Goal: Browse casually

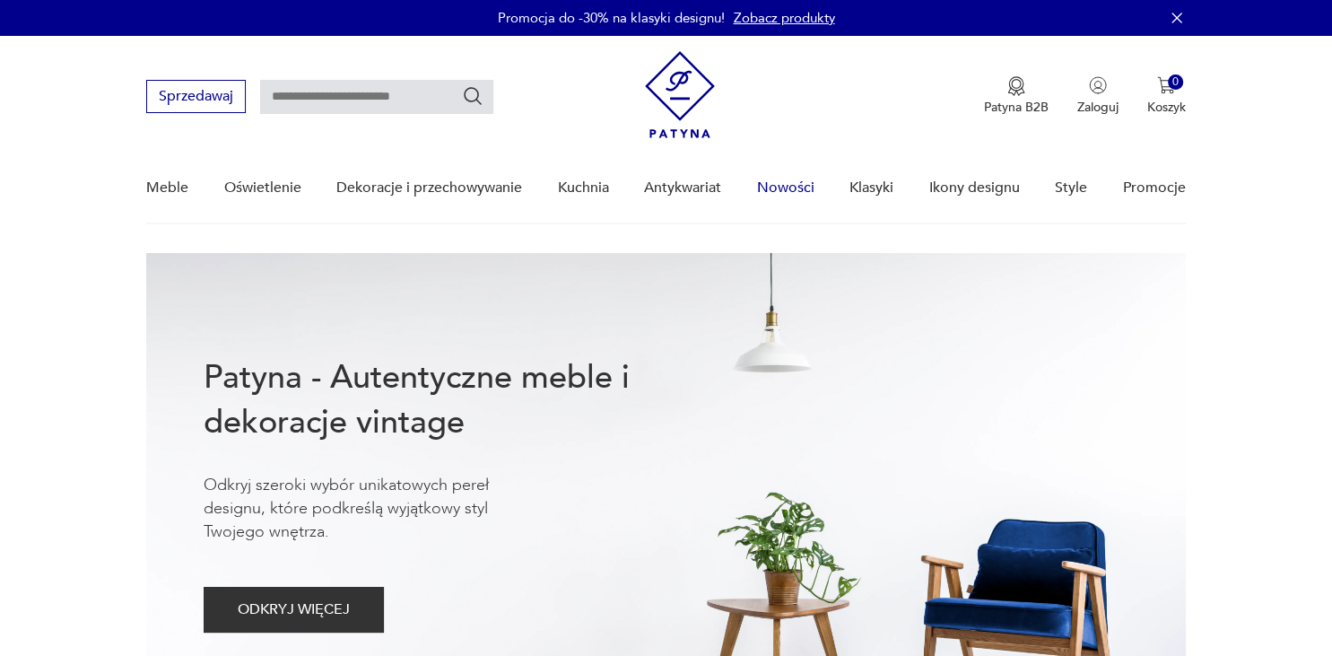
click at [776, 185] on link "Nowości" at bounding box center [785, 187] width 57 height 69
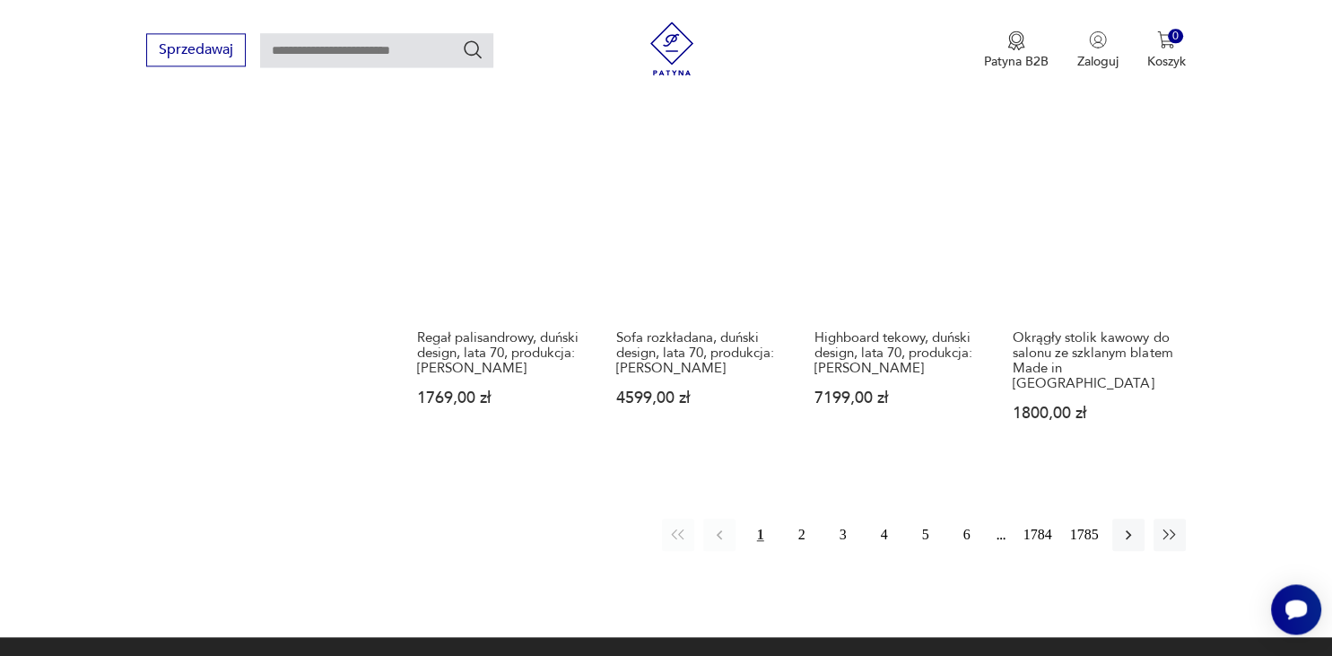
scroll to position [1690, 0]
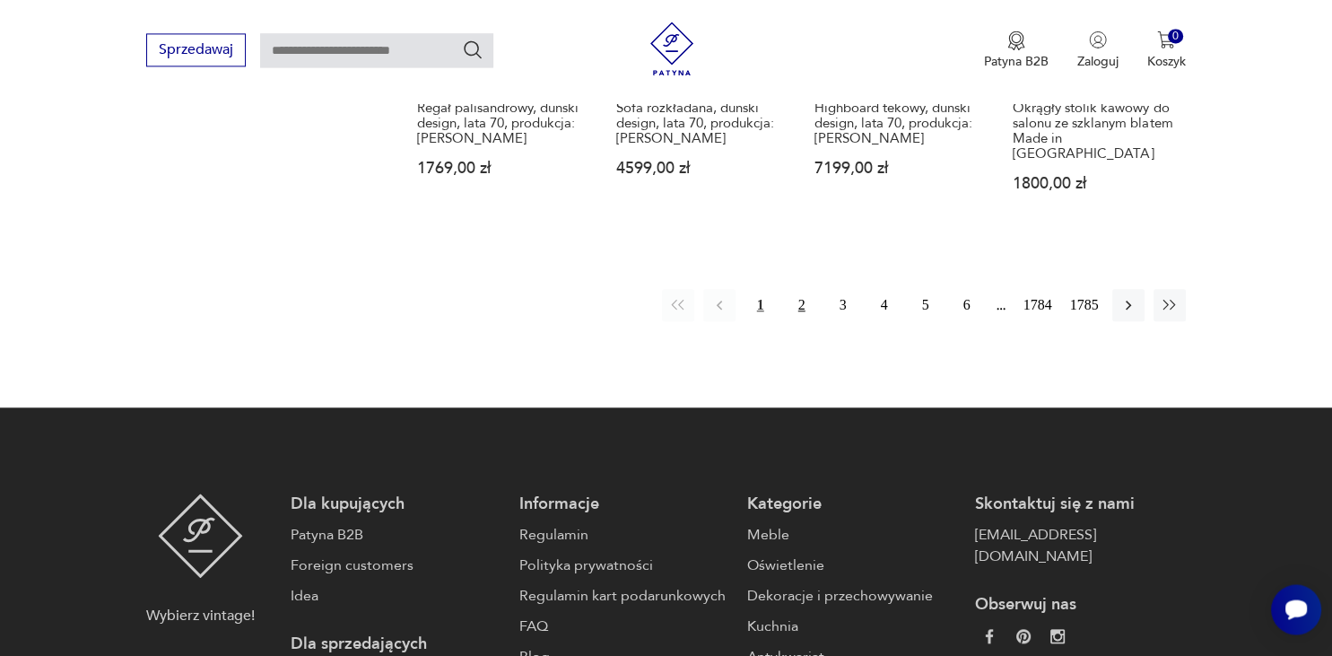
click at [802, 291] on button "2" at bounding box center [802, 305] width 32 height 32
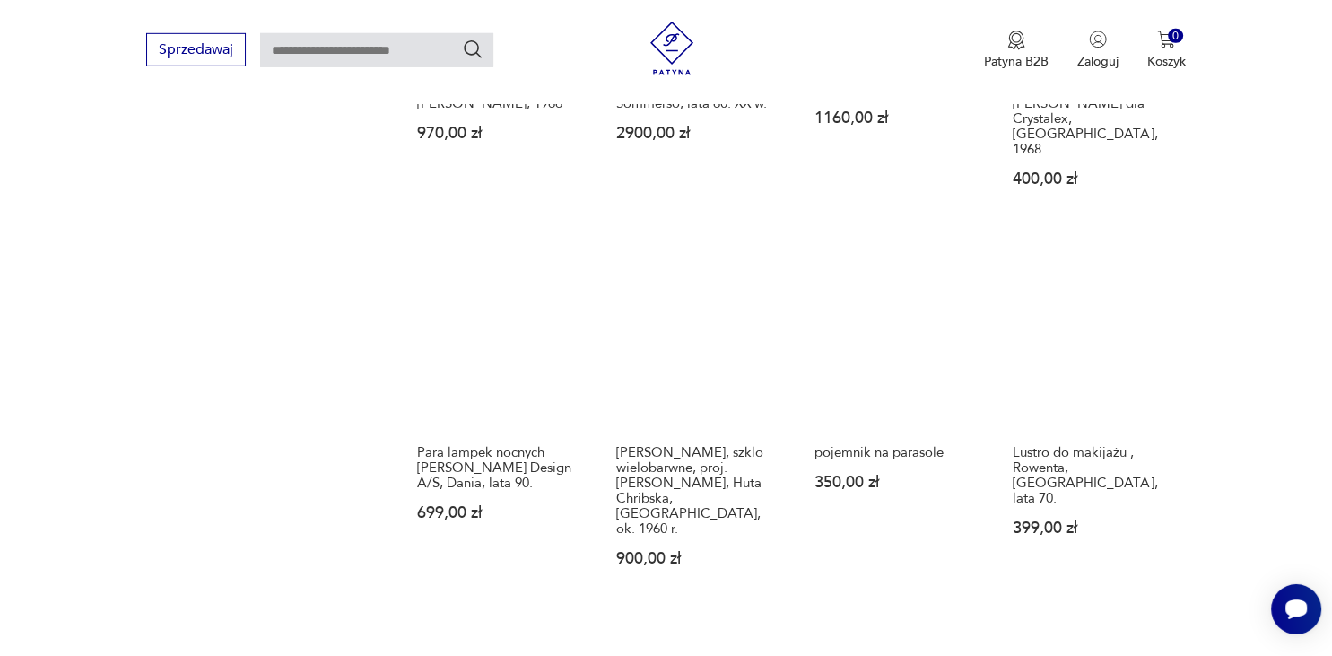
scroll to position [1747, 0]
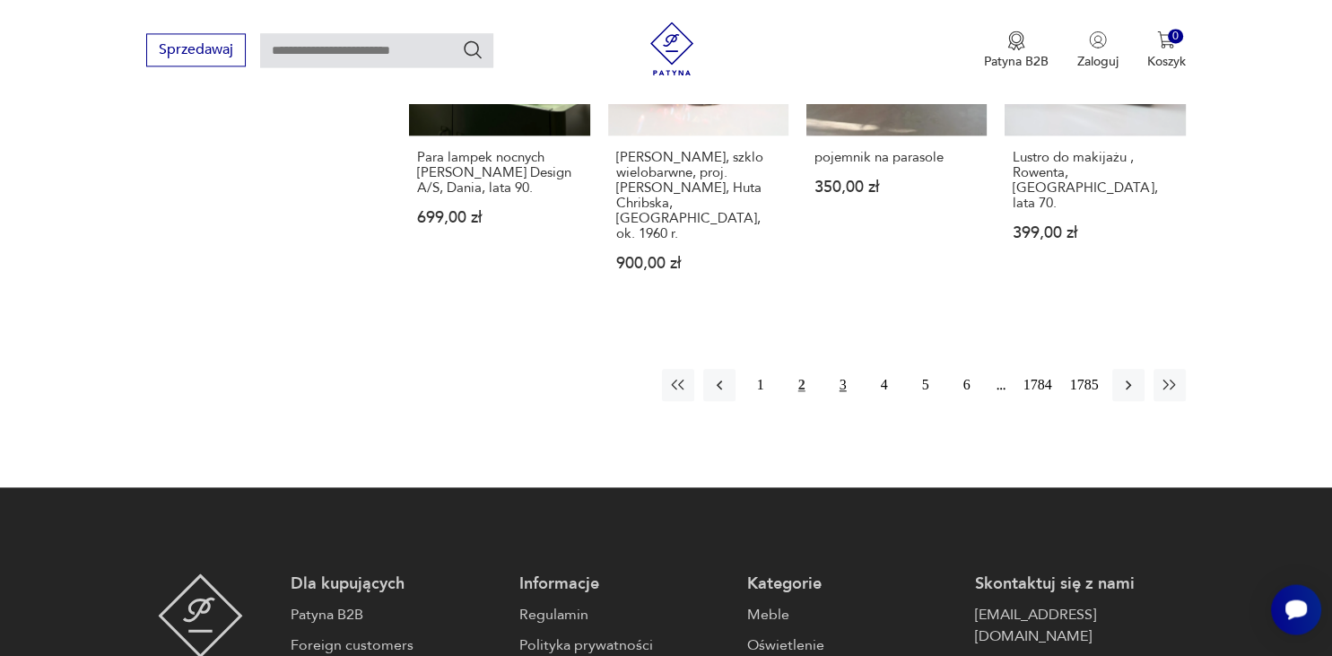
click at [840, 369] on button "3" at bounding box center [843, 385] width 32 height 32
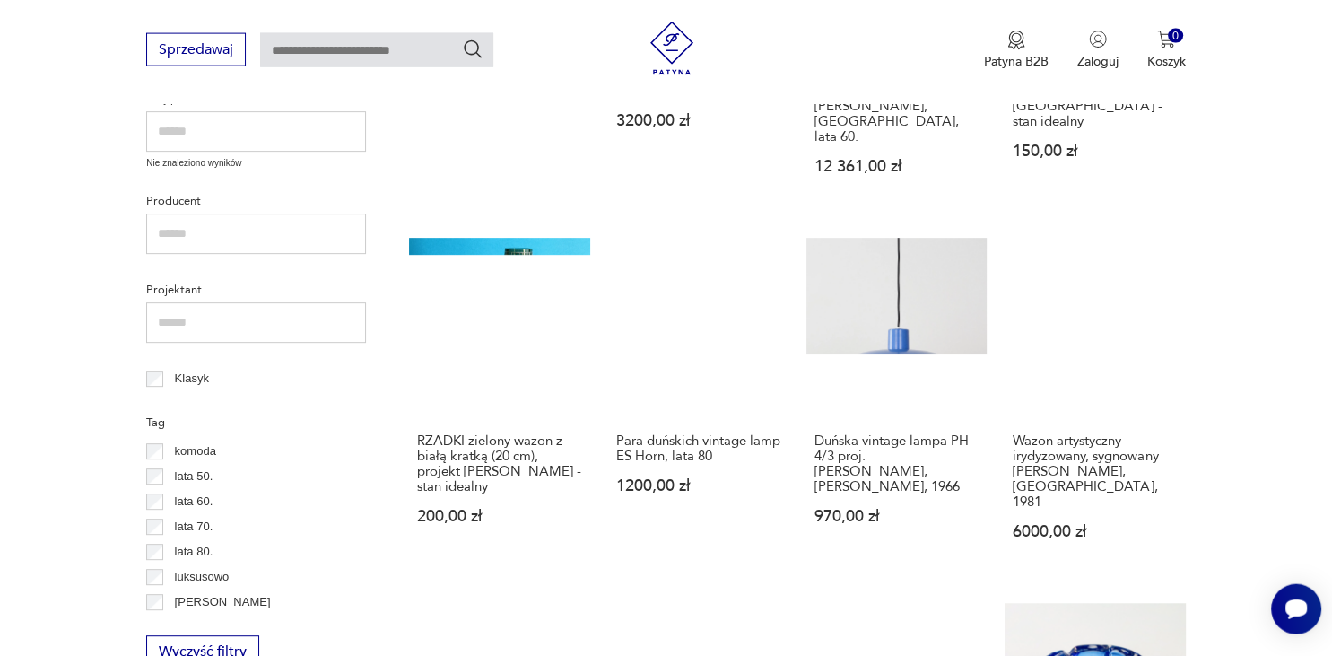
scroll to position [326, 0]
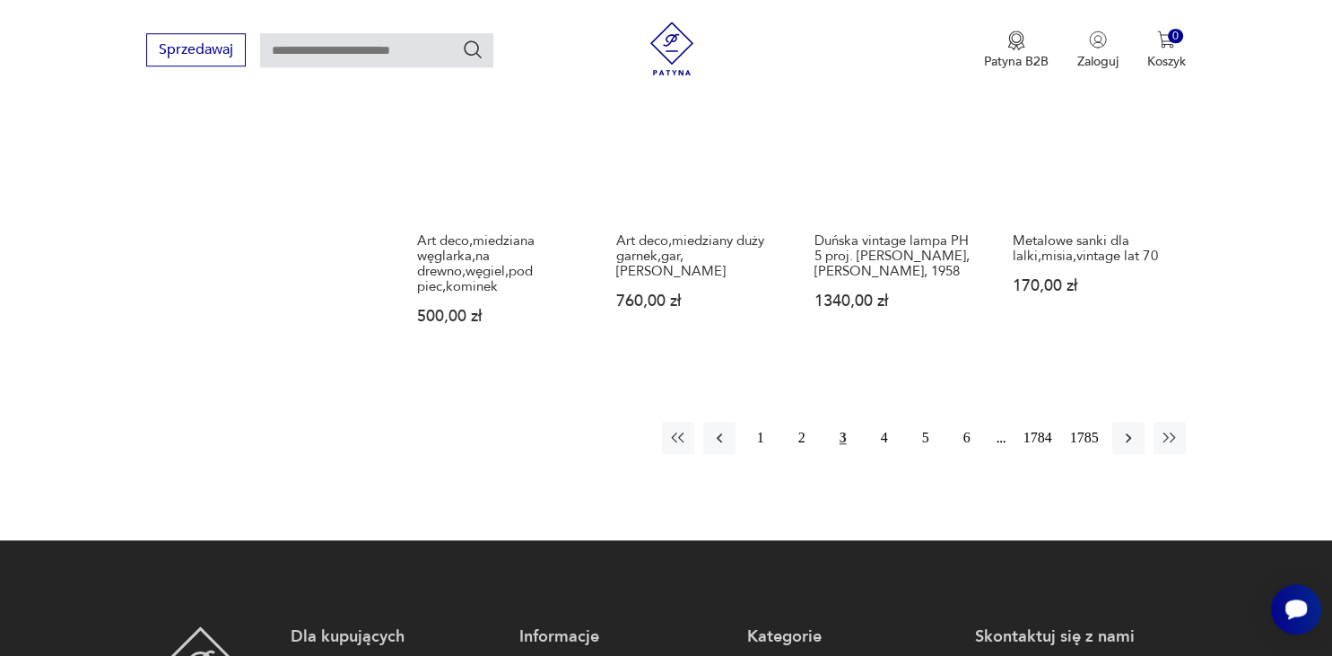
scroll to position [1704, 0]
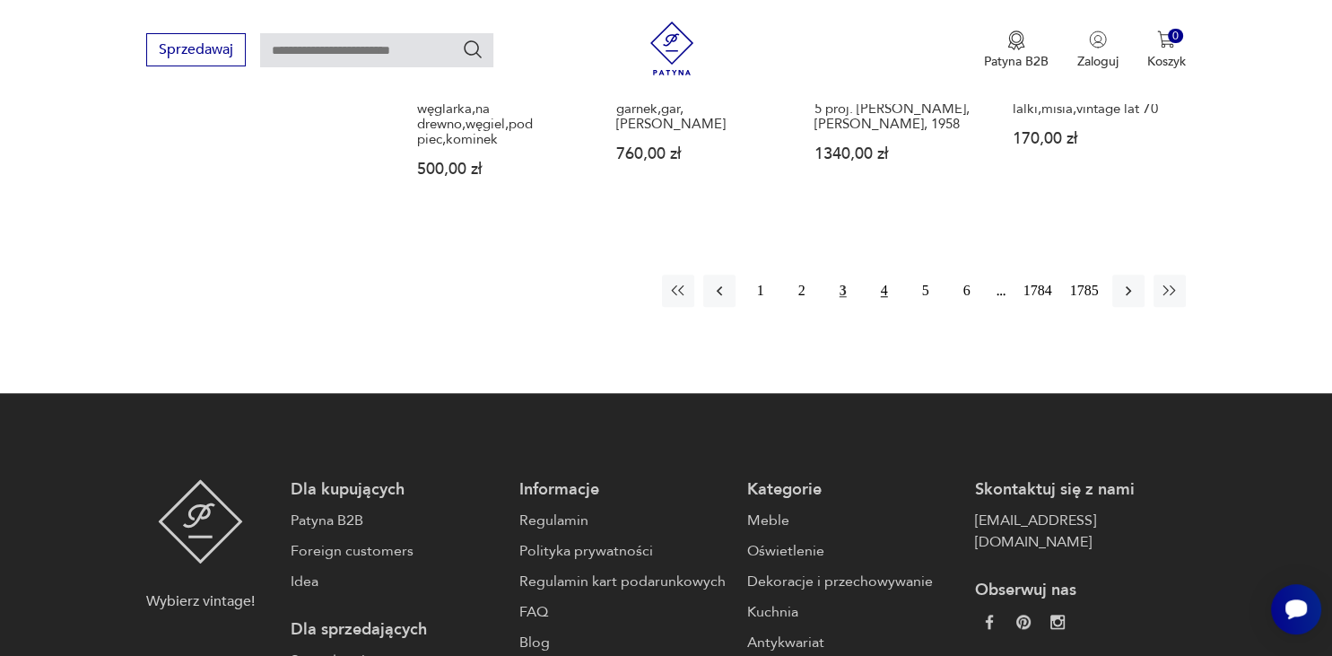
click at [884, 277] on button "4" at bounding box center [884, 290] width 32 height 32
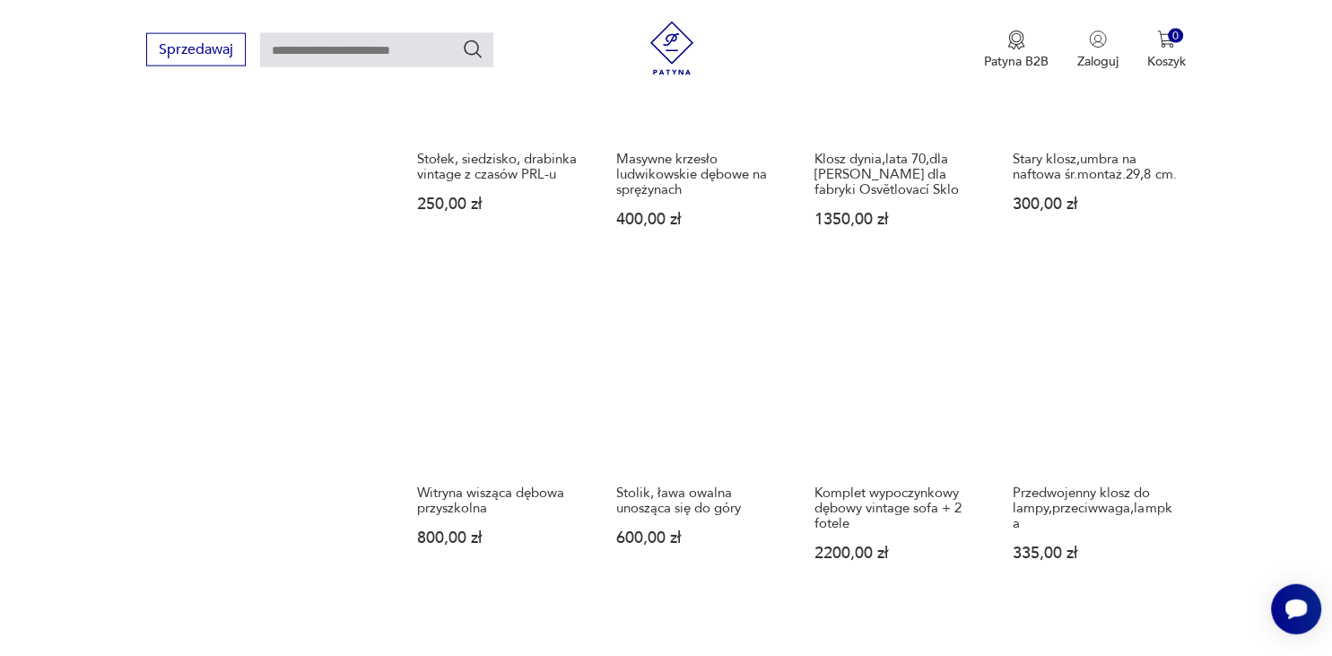
scroll to position [1653, 0]
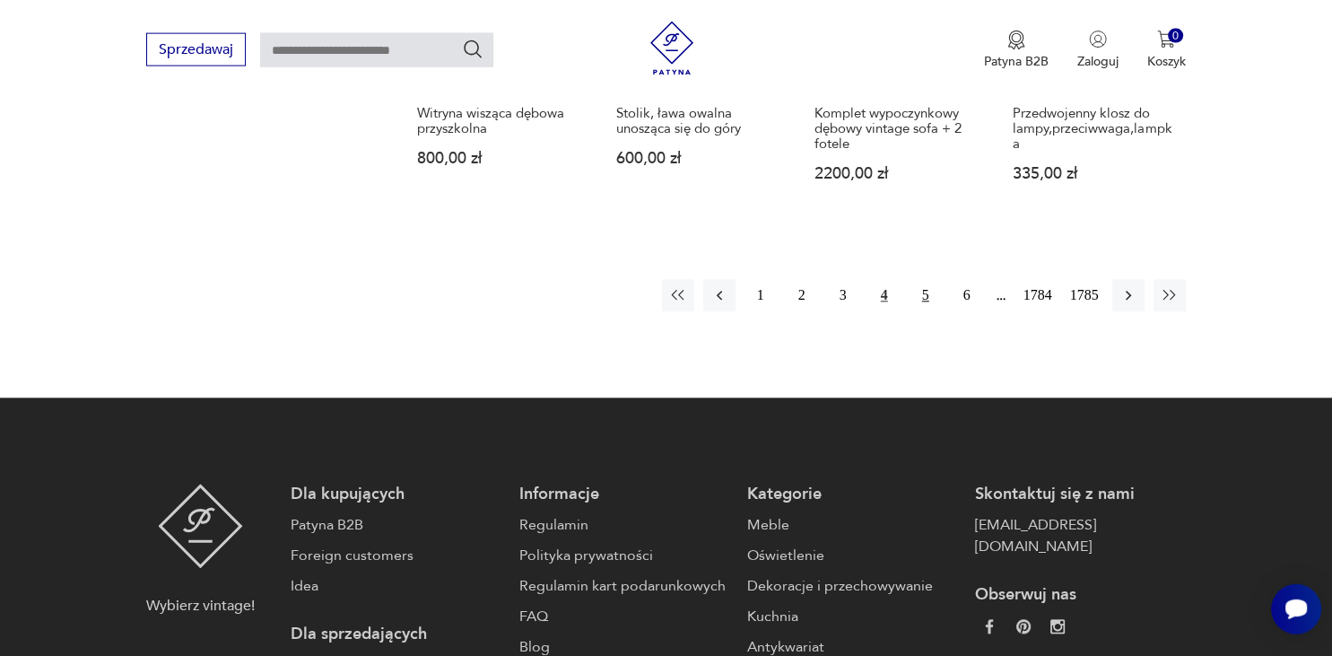
click at [921, 280] on button "5" at bounding box center [926, 296] width 32 height 32
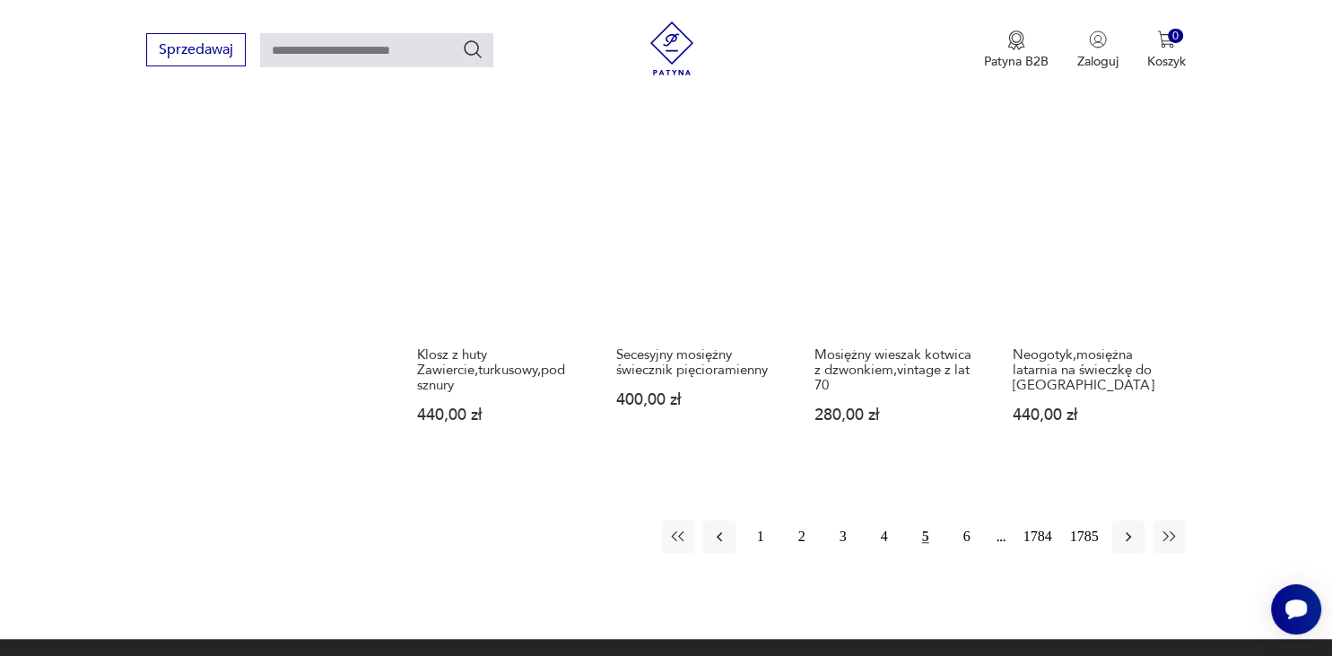
scroll to position [1463, 0]
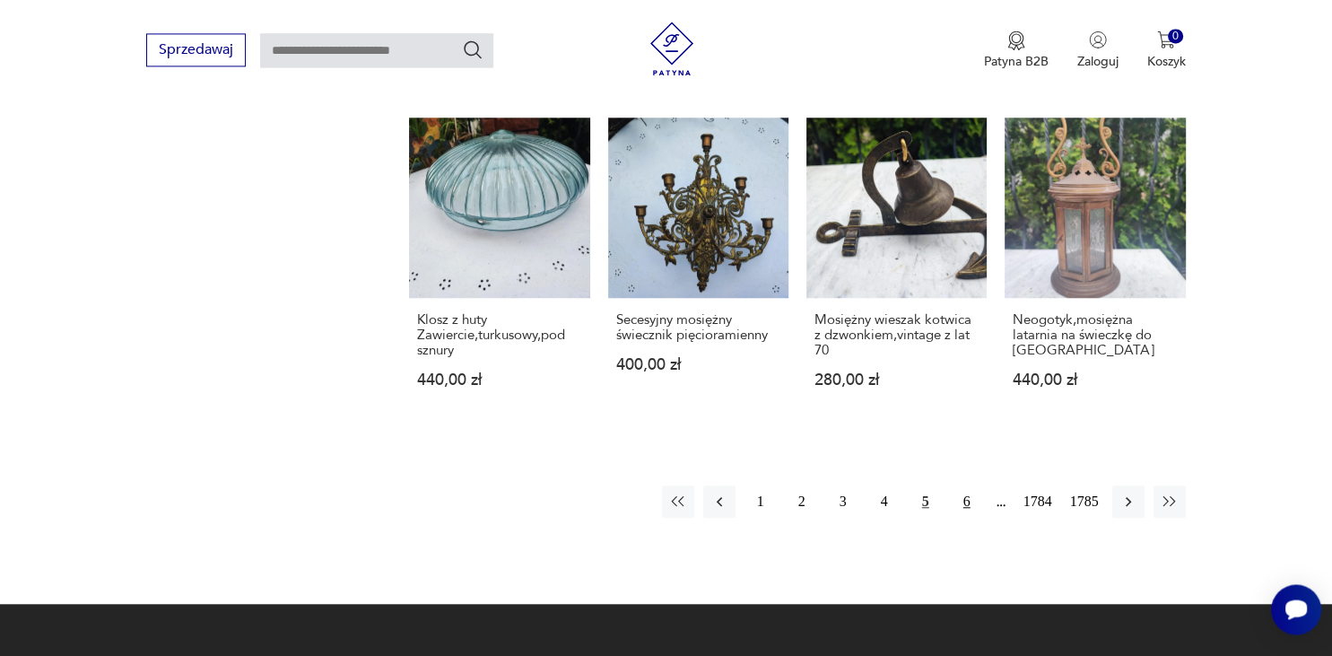
click at [970, 500] on button "6" at bounding box center [967, 501] width 32 height 32
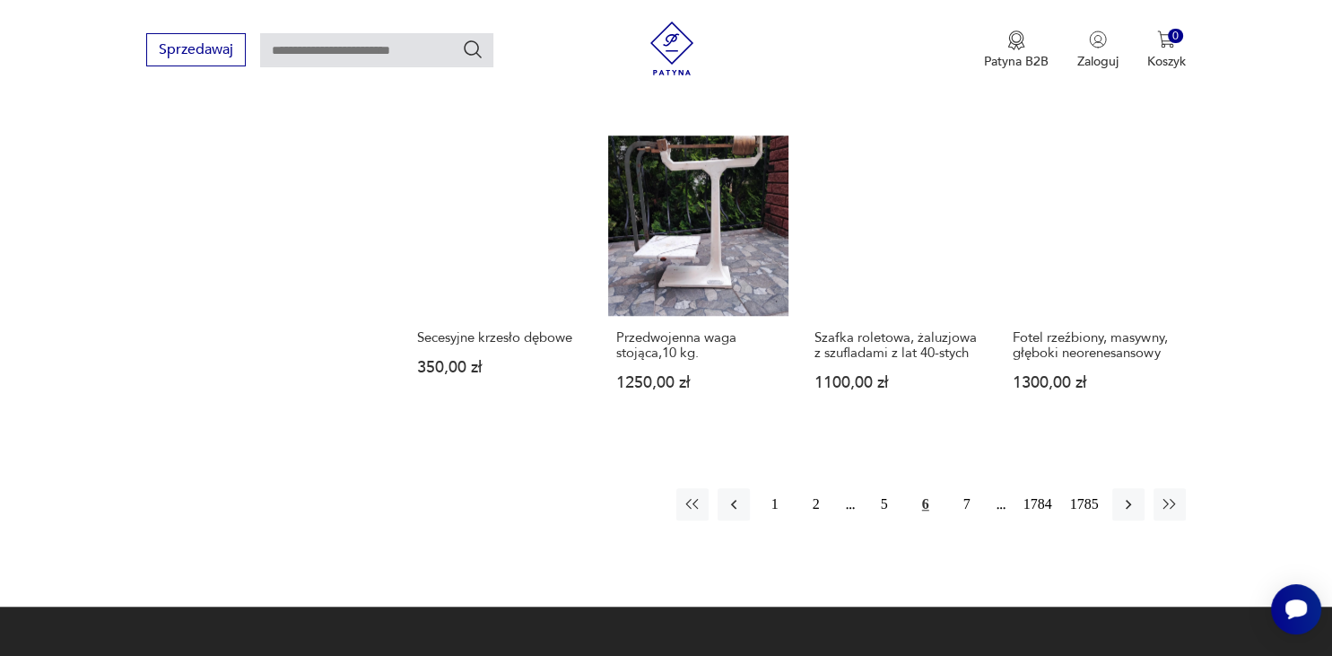
scroll to position [1463, 0]
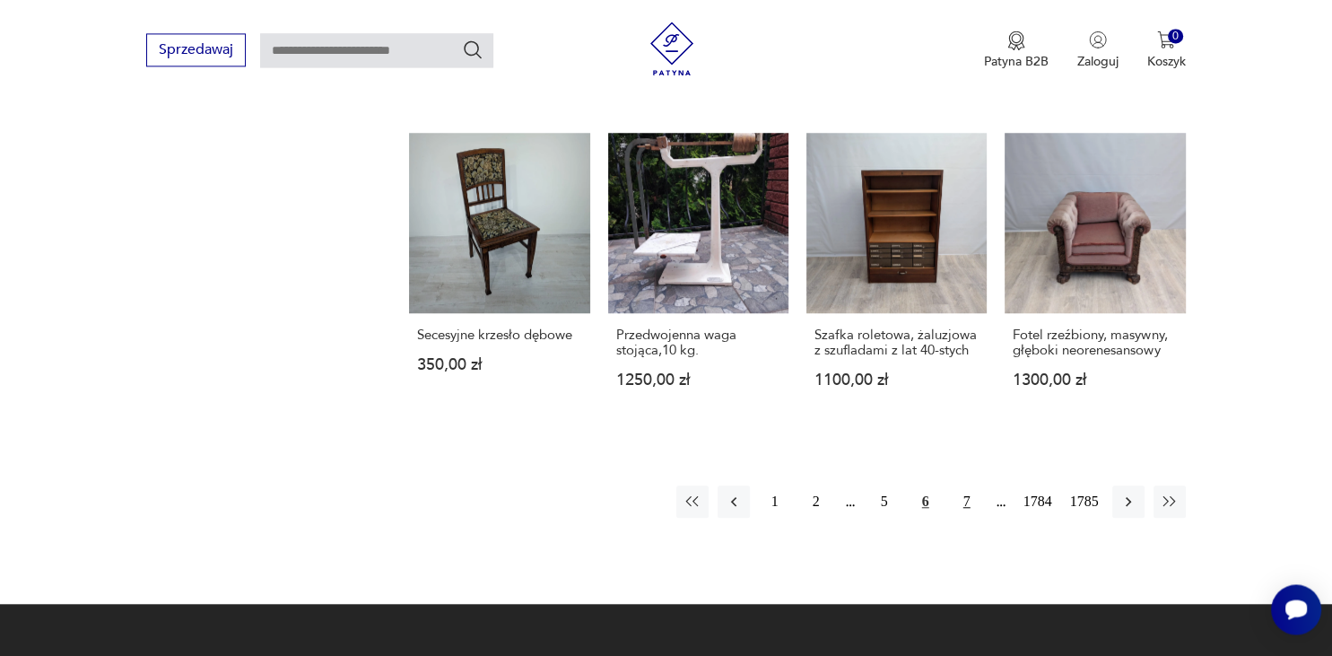
click at [963, 485] on button "7" at bounding box center [967, 501] width 32 height 32
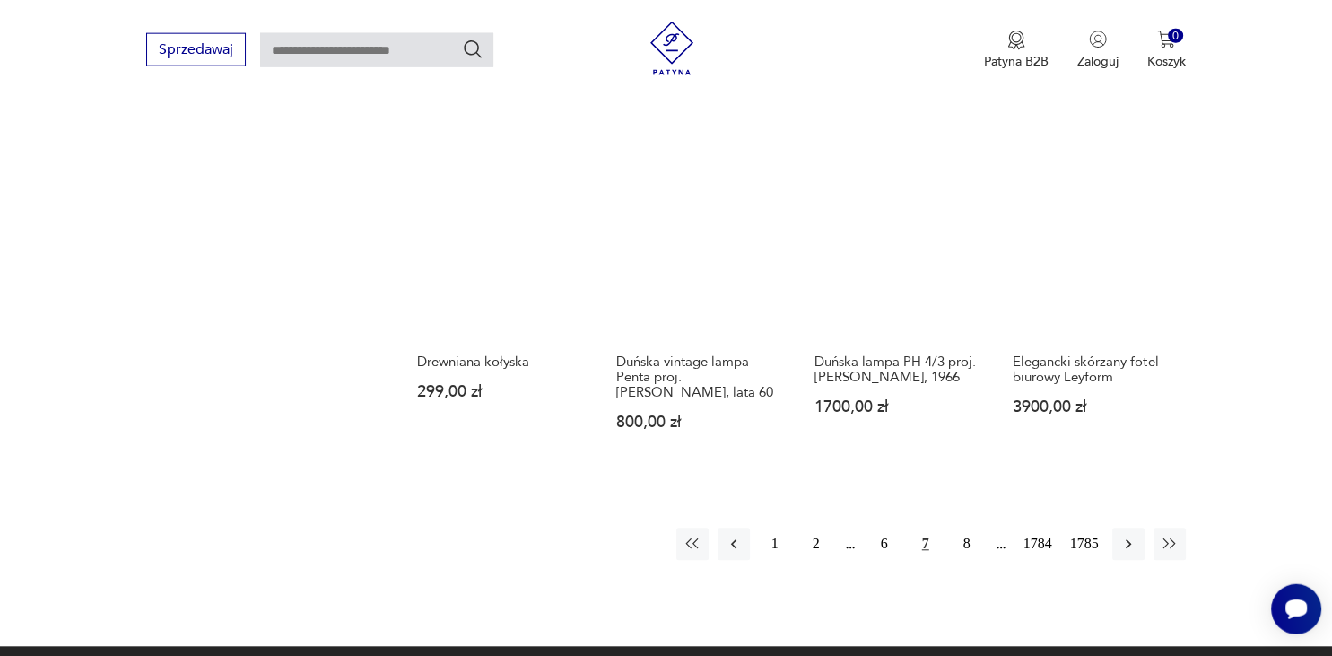
scroll to position [1463, 0]
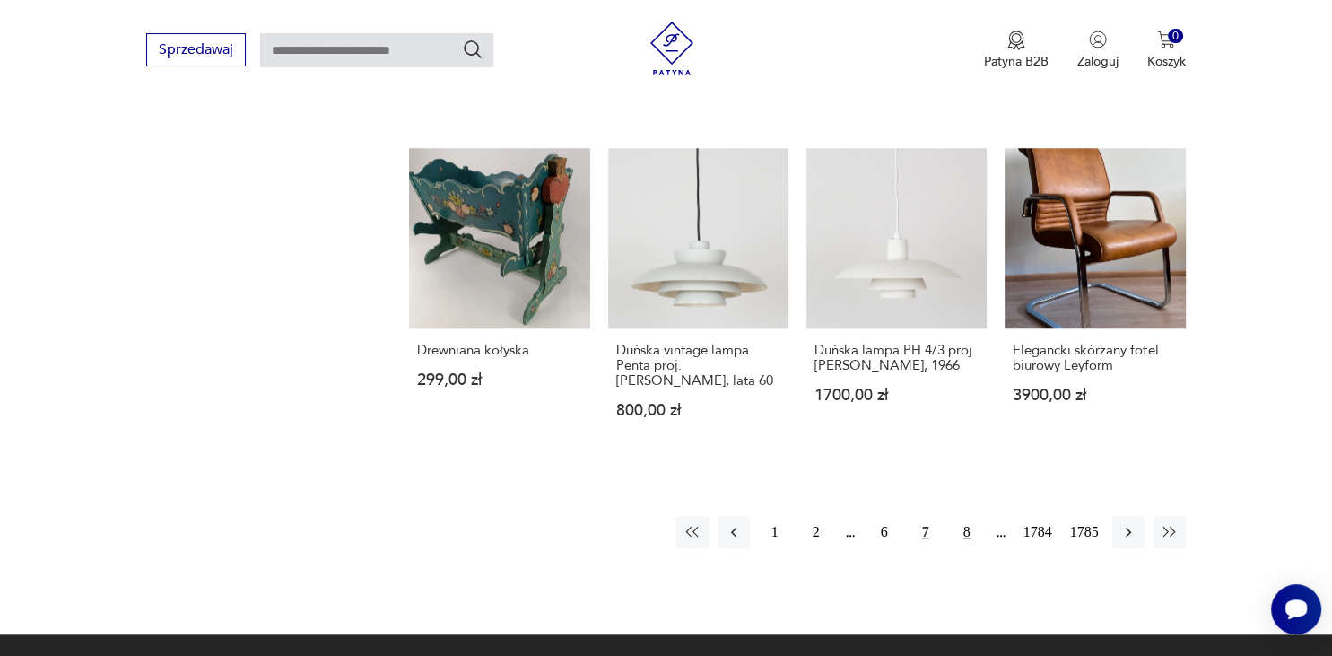
click at [965, 516] on button "8" at bounding box center [967, 532] width 32 height 32
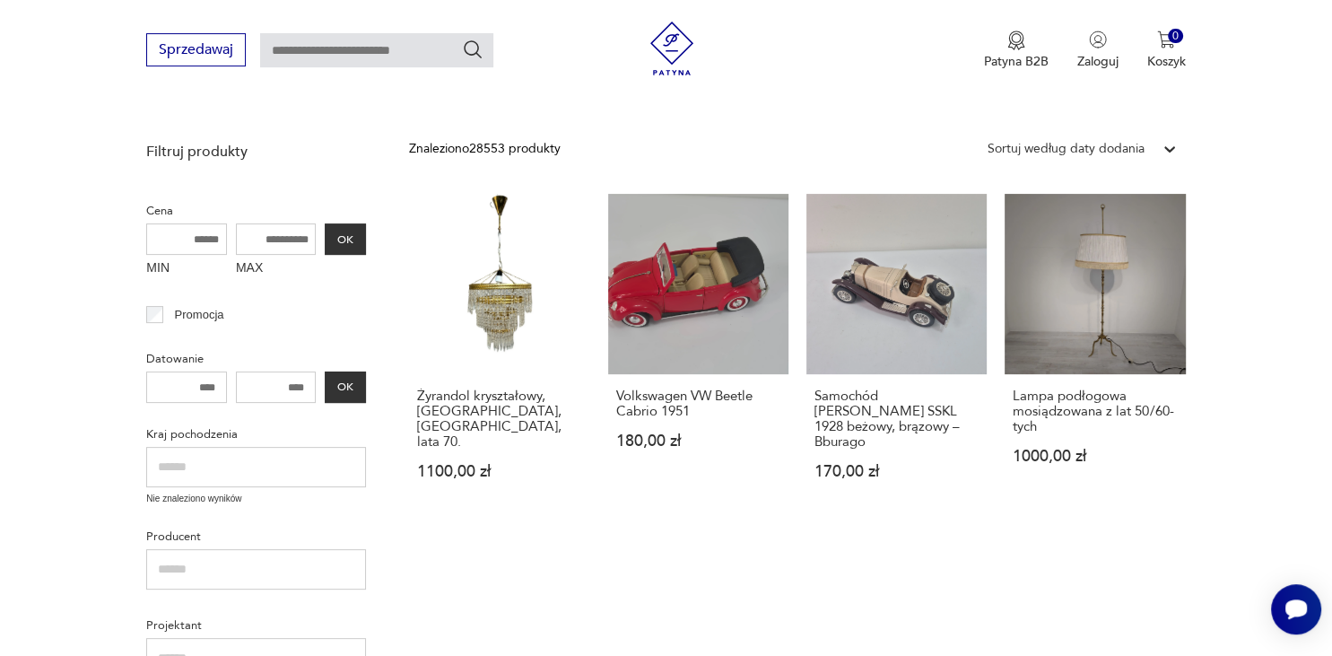
scroll to position [421, 0]
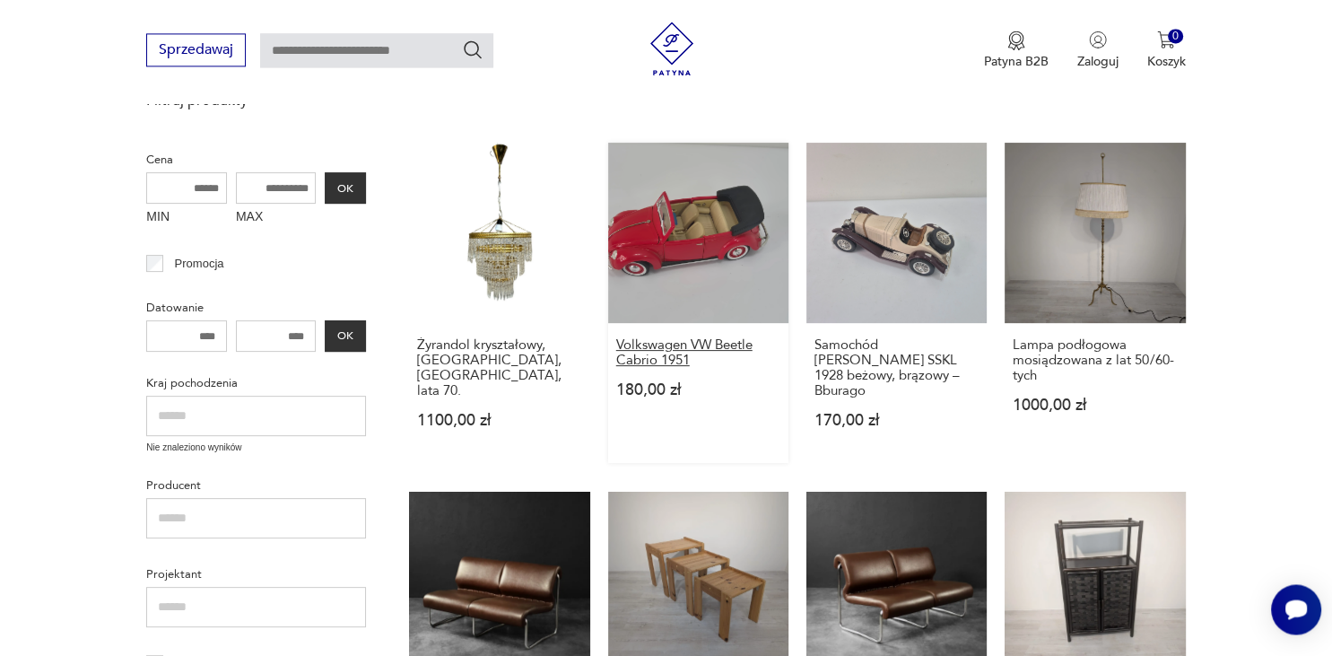
click at [643, 357] on h3 "Volkswagen VW Beetle Cabrio 1951" at bounding box center [698, 352] width 164 height 30
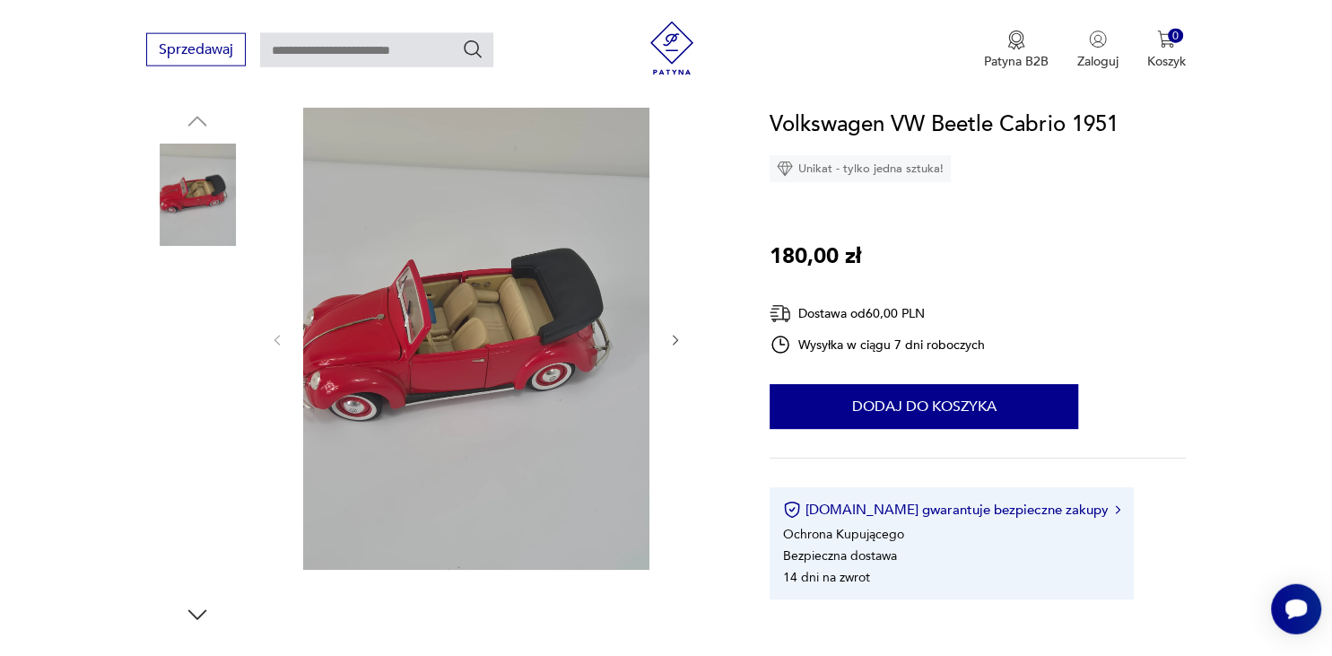
scroll to position [189, 0]
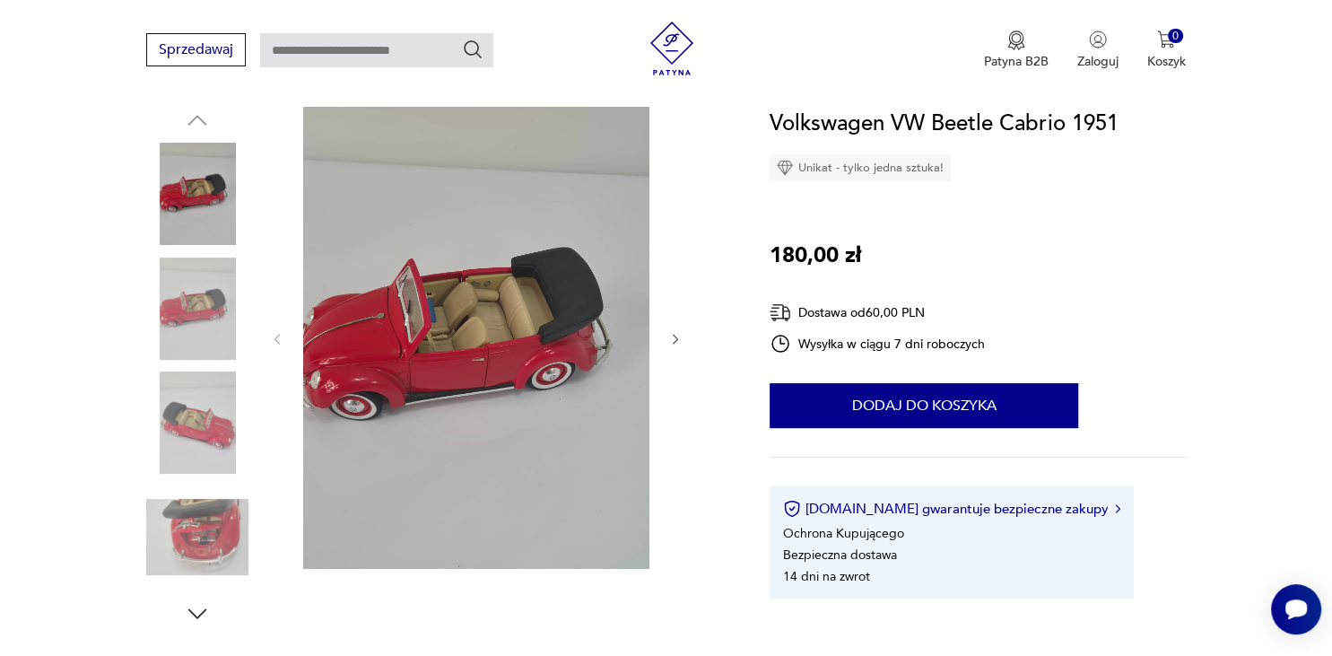
click at [674, 335] on icon "button" at bounding box center [675, 339] width 15 height 15
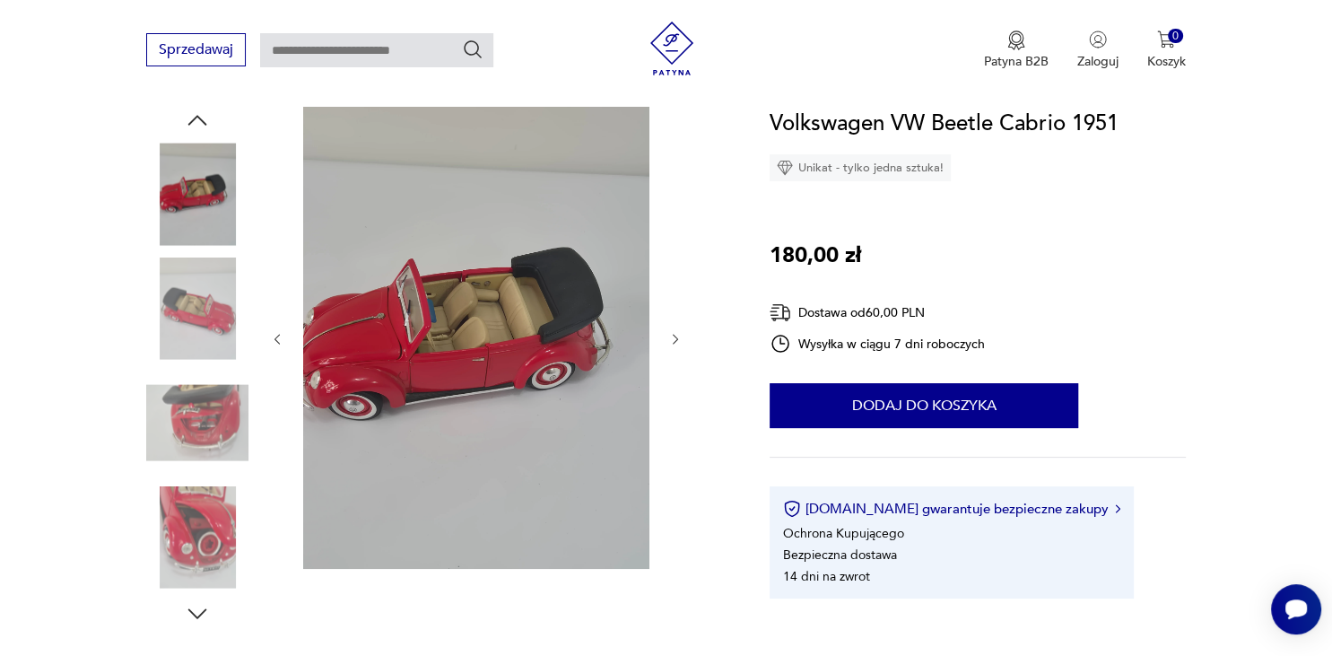
click at [674, 335] on icon "button" at bounding box center [675, 339] width 15 height 15
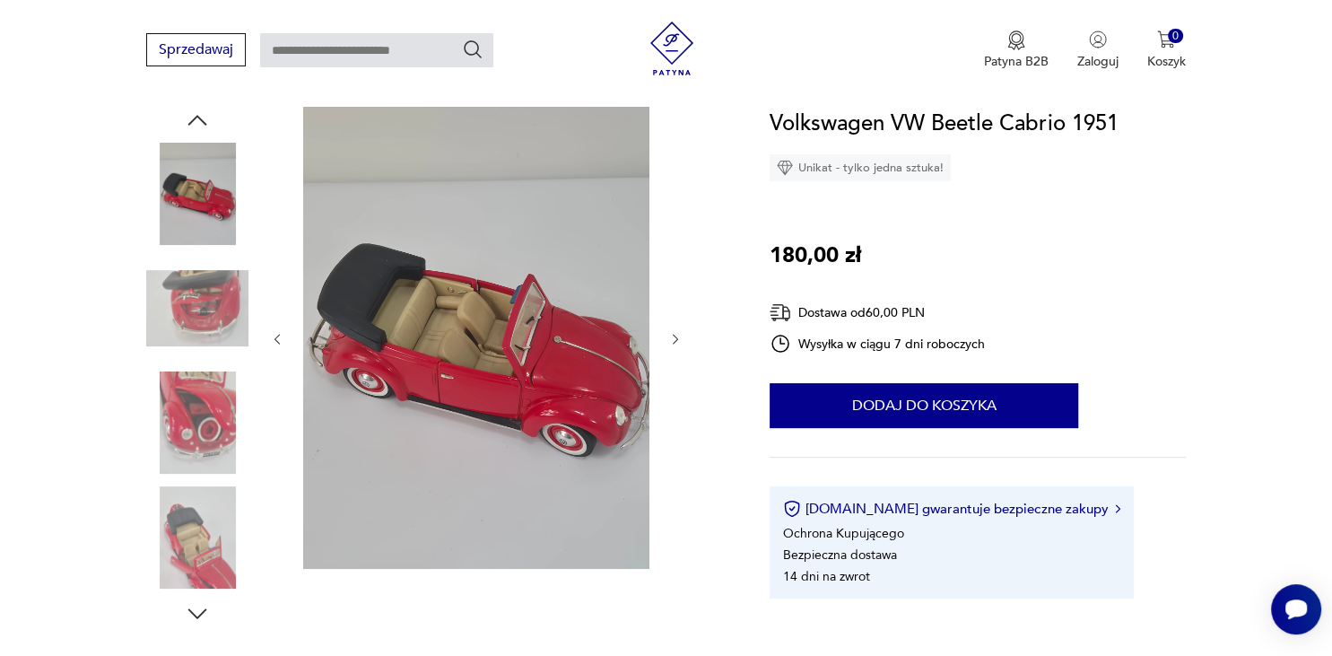
click at [674, 335] on icon "button" at bounding box center [675, 339] width 15 height 15
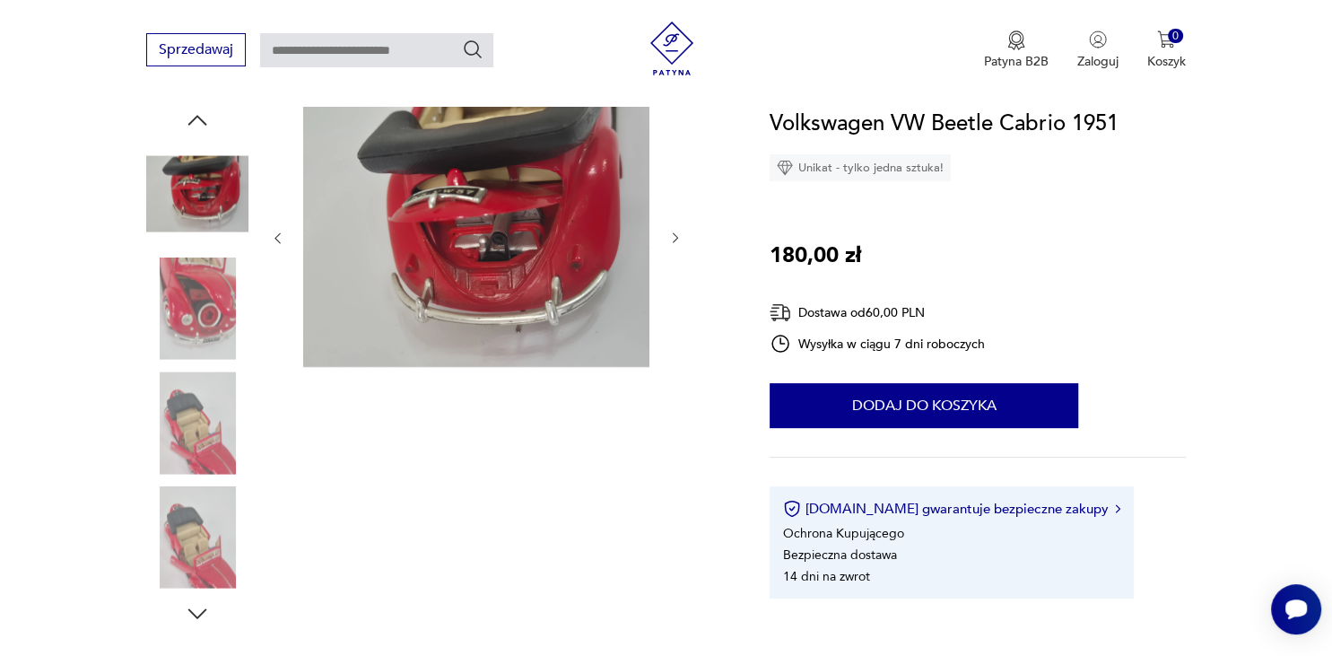
click at [674, 335] on div at bounding box center [476, 238] width 413 height 263
click at [200, 270] on img at bounding box center [197, 308] width 102 height 102
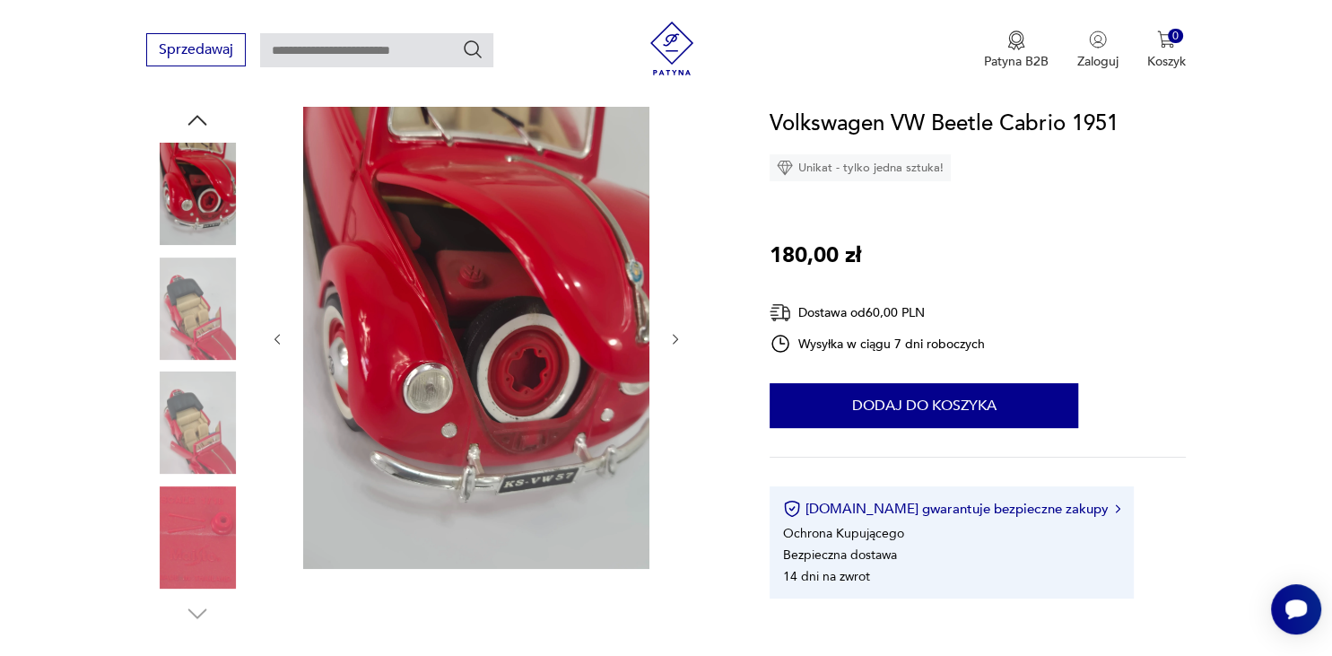
click at [673, 335] on icon "button" at bounding box center [675, 339] width 15 height 15
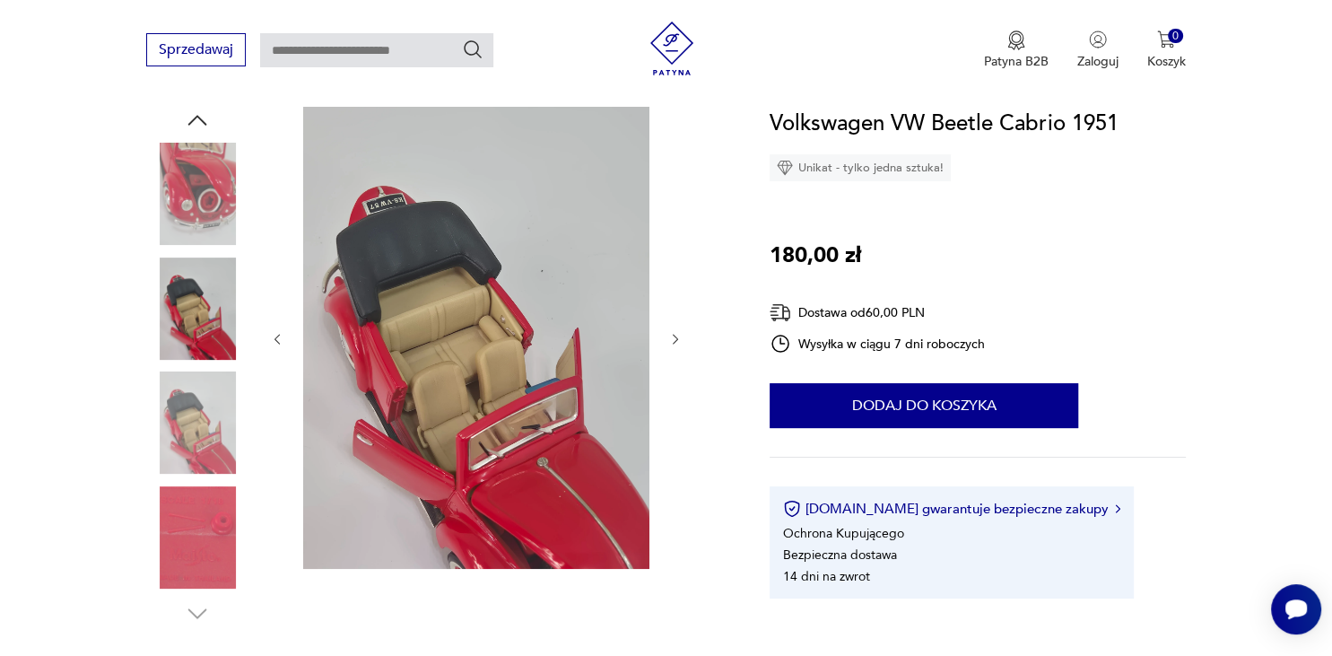
click at [673, 335] on icon "button" at bounding box center [675, 339] width 15 height 15
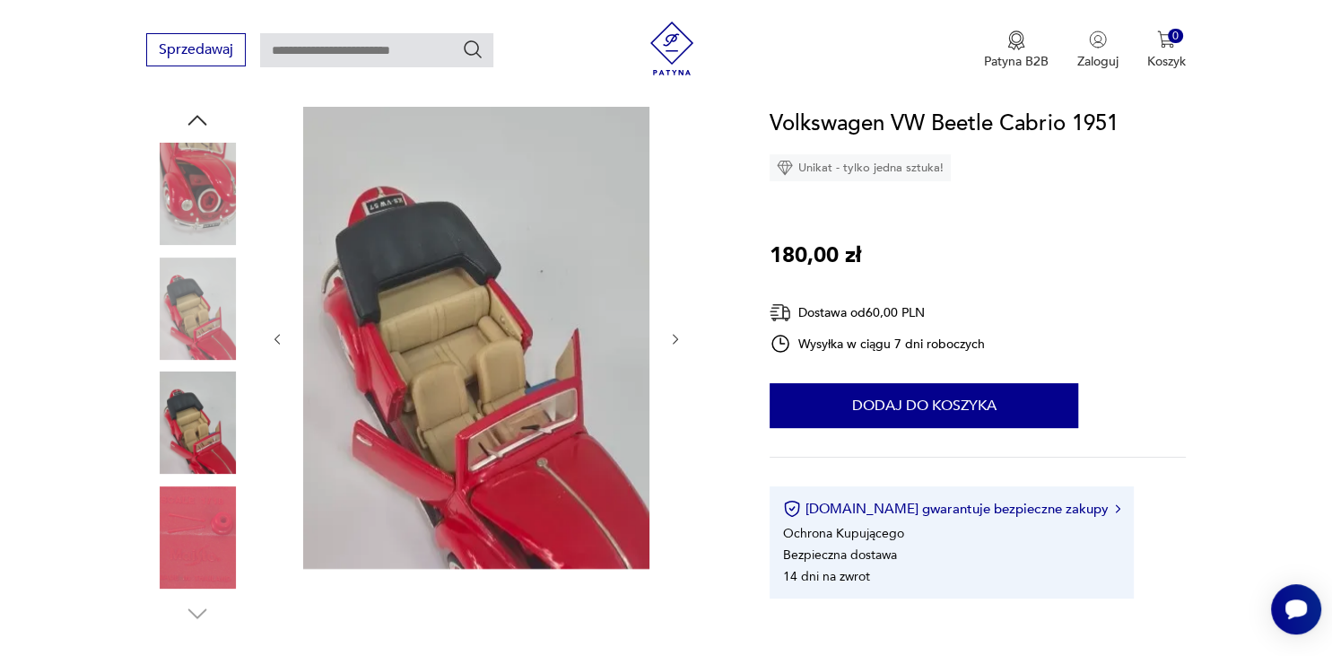
click at [673, 335] on icon "button" at bounding box center [675, 339] width 15 height 15
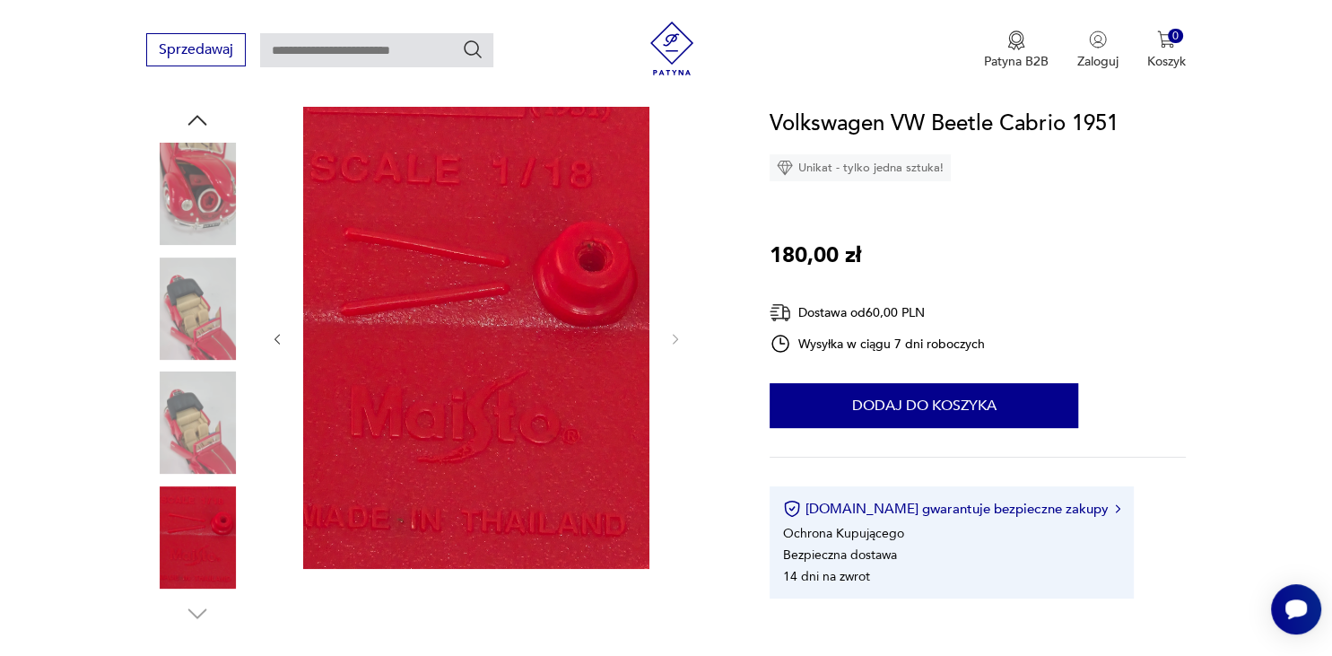
scroll to position [0, 0]
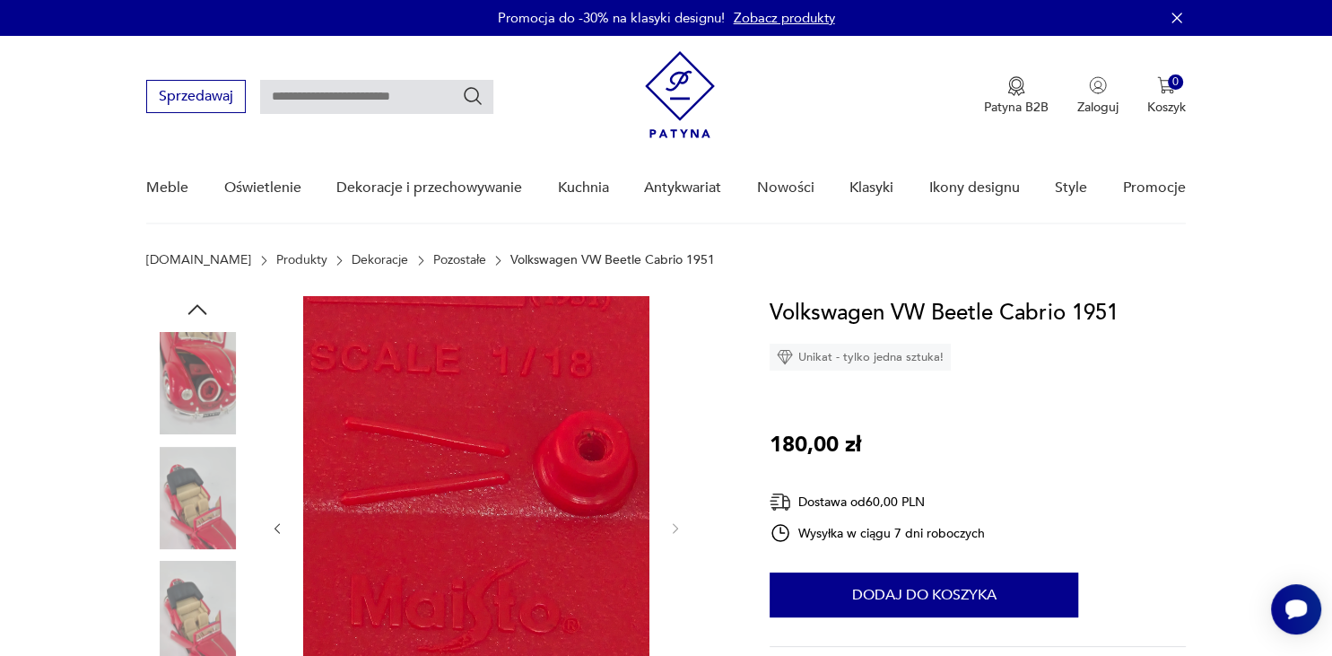
click at [204, 309] on icon "button" at bounding box center [197, 309] width 27 height 27
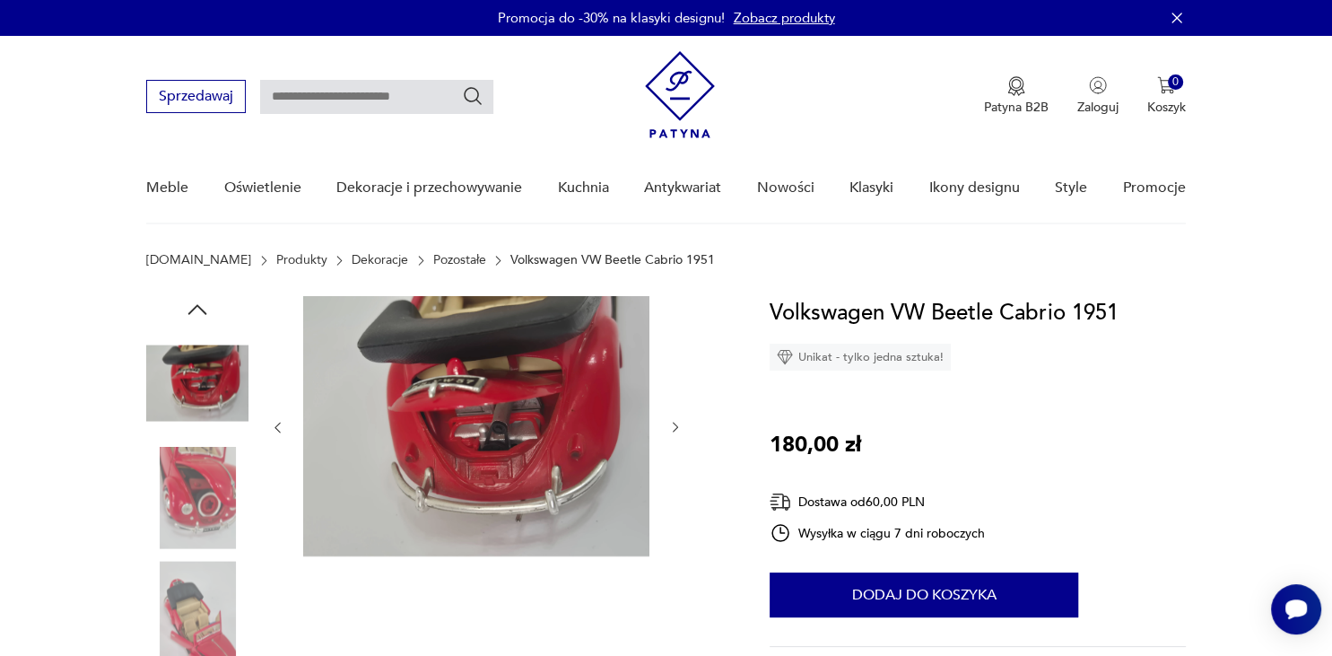
click at [204, 309] on icon "button" at bounding box center [197, 309] width 27 height 27
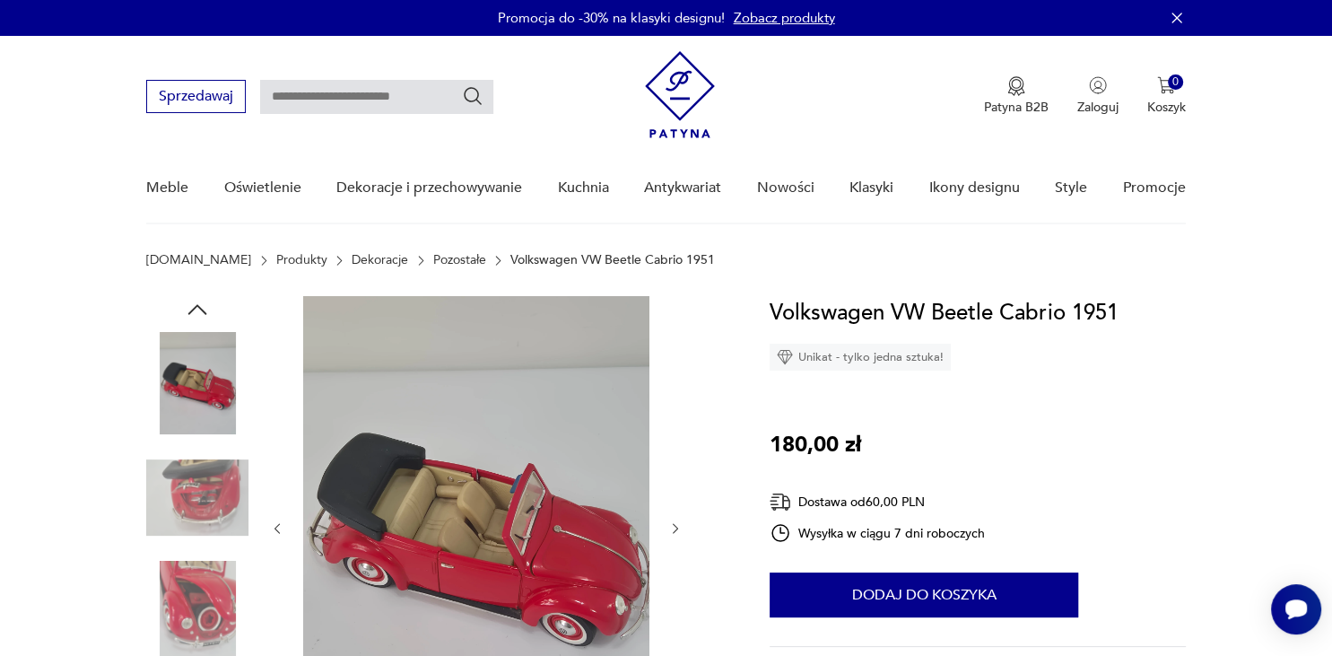
click at [204, 309] on icon "button" at bounding box center [197, 309] width 27 height 27
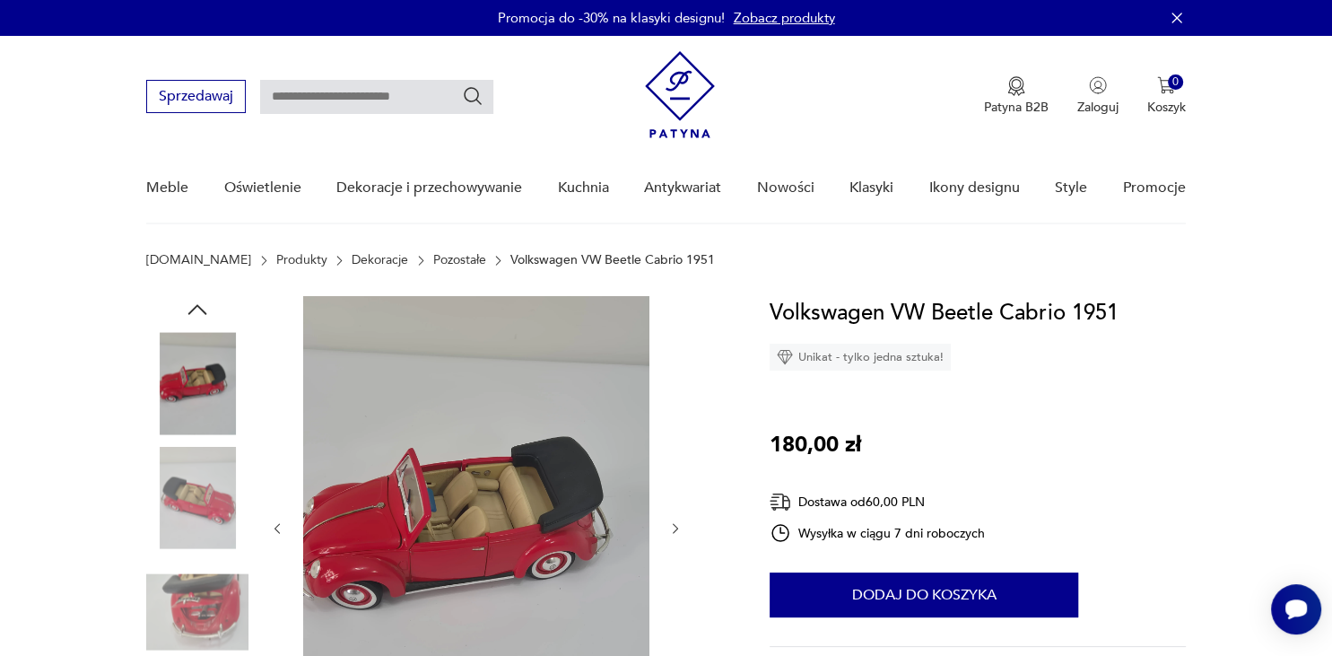
click at [204, 309] on icon "button" at bounding box center [197, 309] width 27 height 27
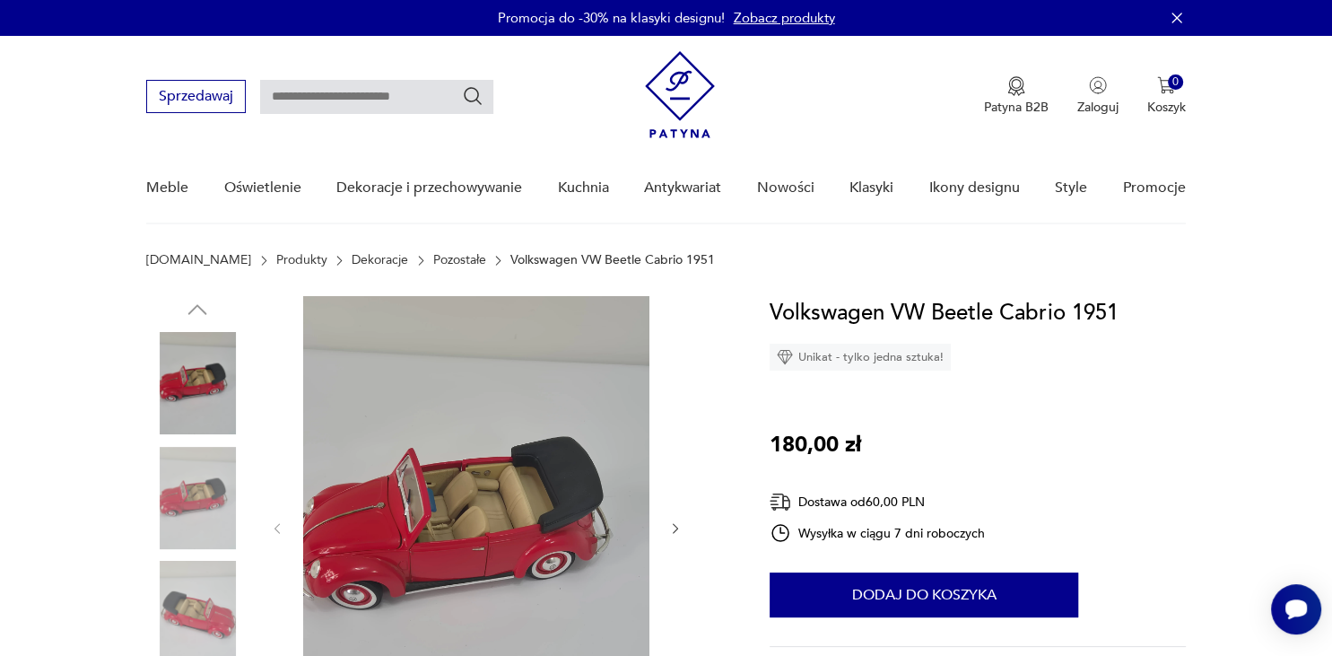
click at [192, 362] on img at bounding box center [197, 383] width 102 height 102
click at [446, 457] on img at bounding box center [476, 527] width 346 height 462
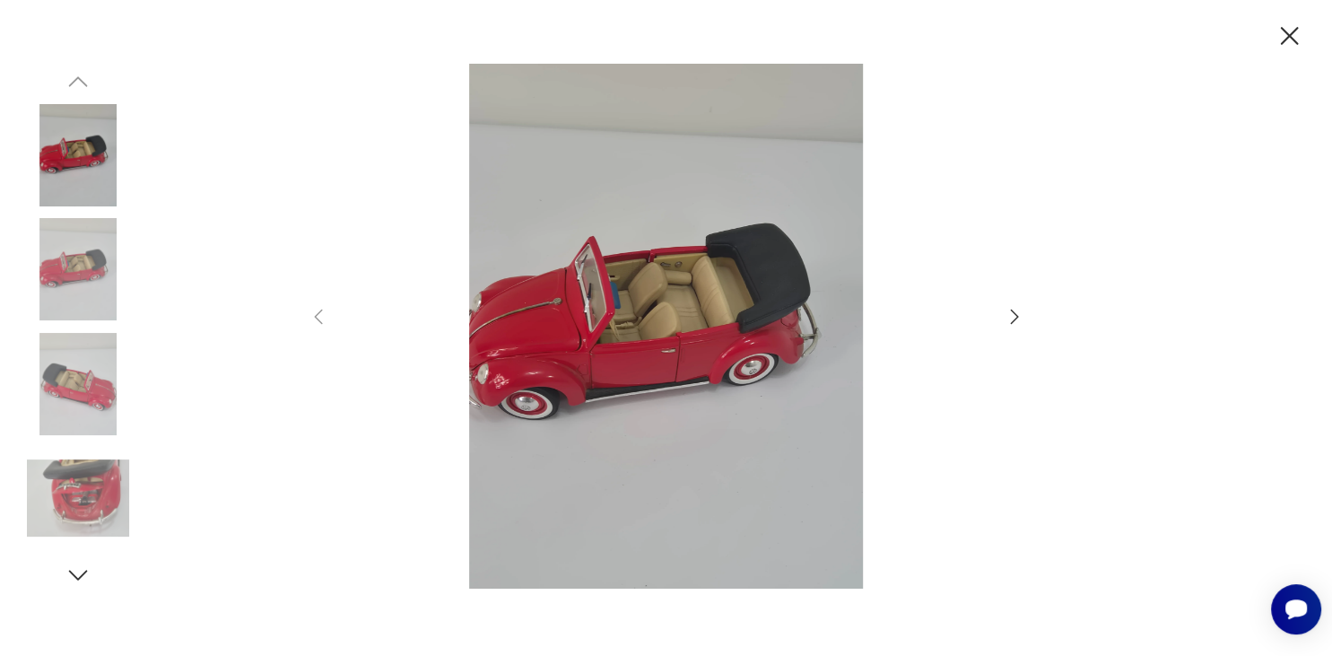
click at [1011, 324] on icon "button" at bounding box center [1014, 316] width 8 height 14
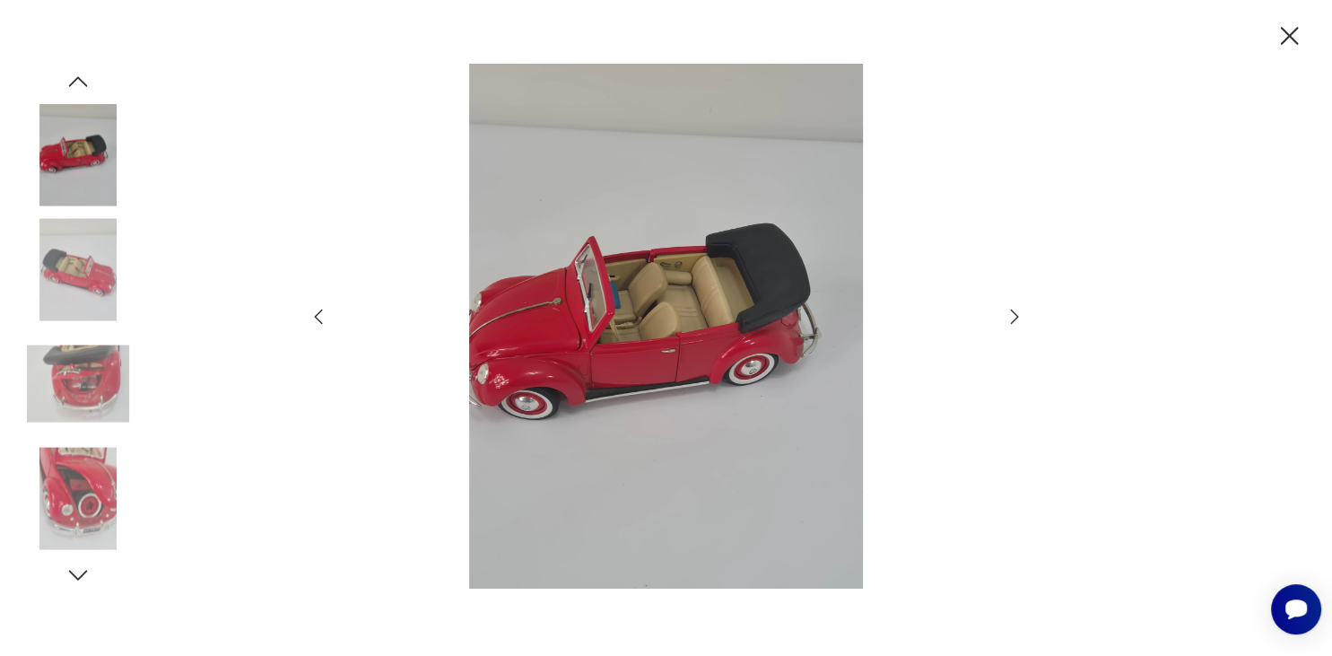
click at [1293, 36] on icon "button" at bounding box center [1289, 36] width 31 height 31
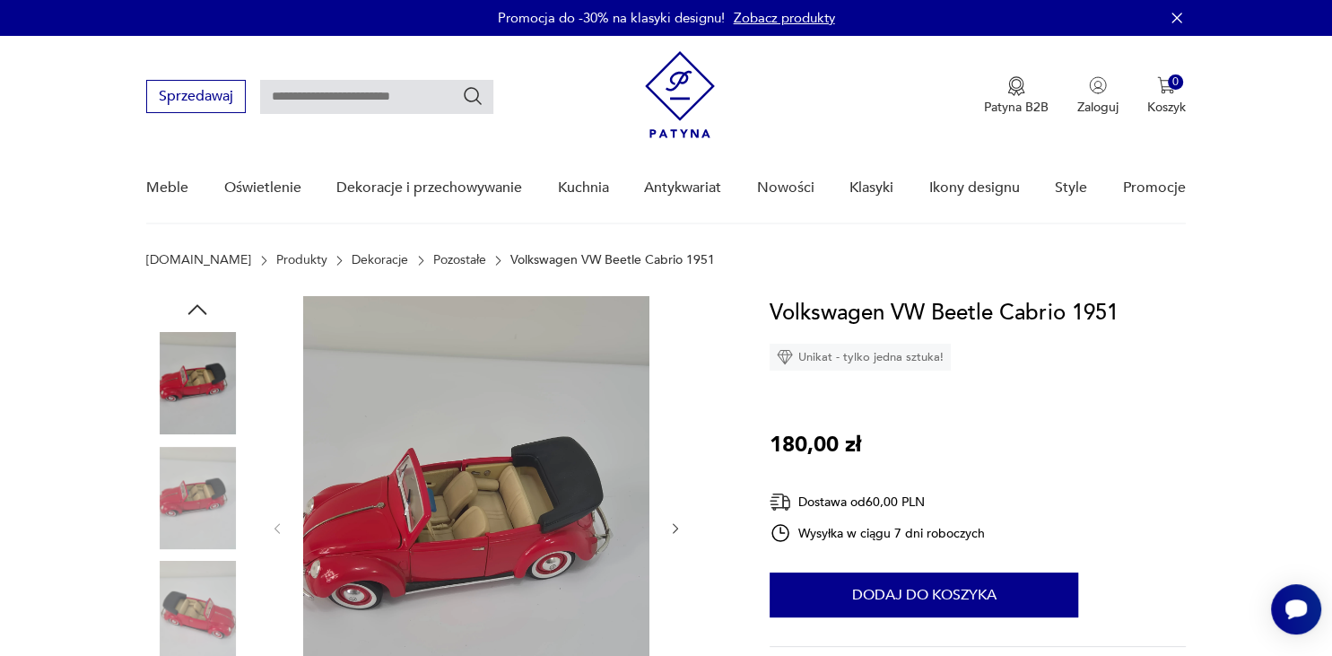
scroll to position [395, 0]
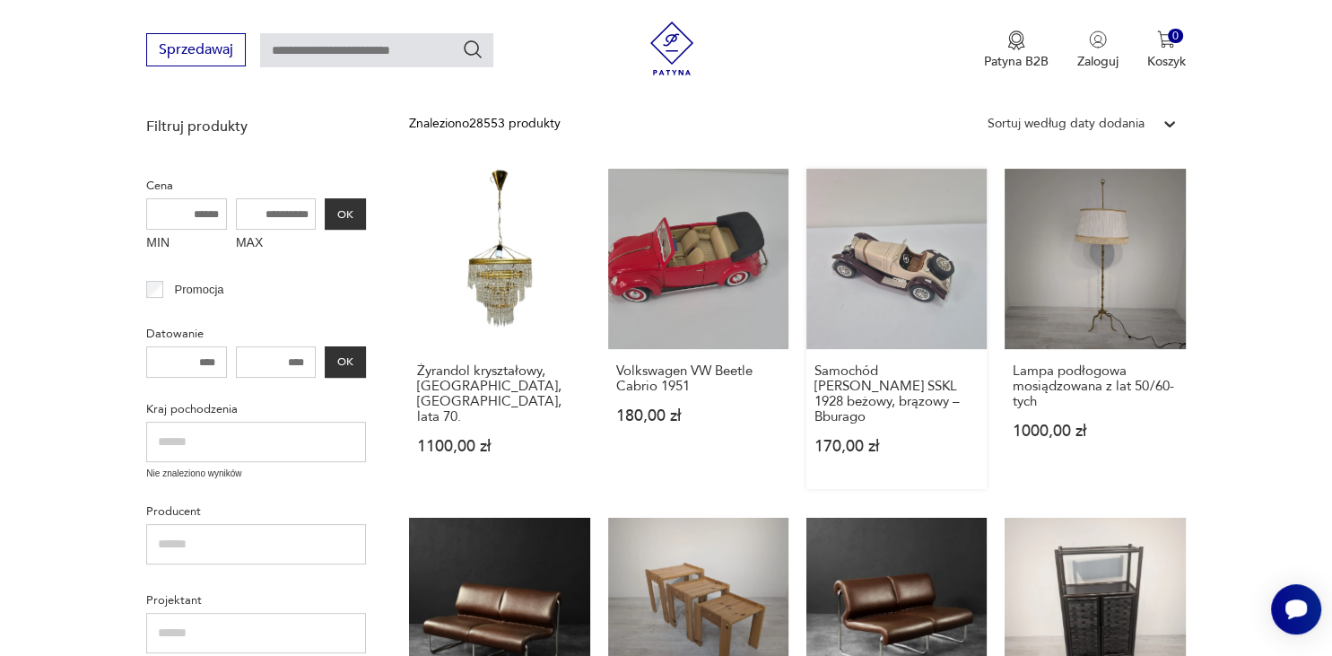
click at [874, 246] on link "Samochód [PERSON_NAME] SSKL 1928 beżowy, brązowy – Bburago 170,00 zł" at bounding box center [896, 329] width 180 height 320
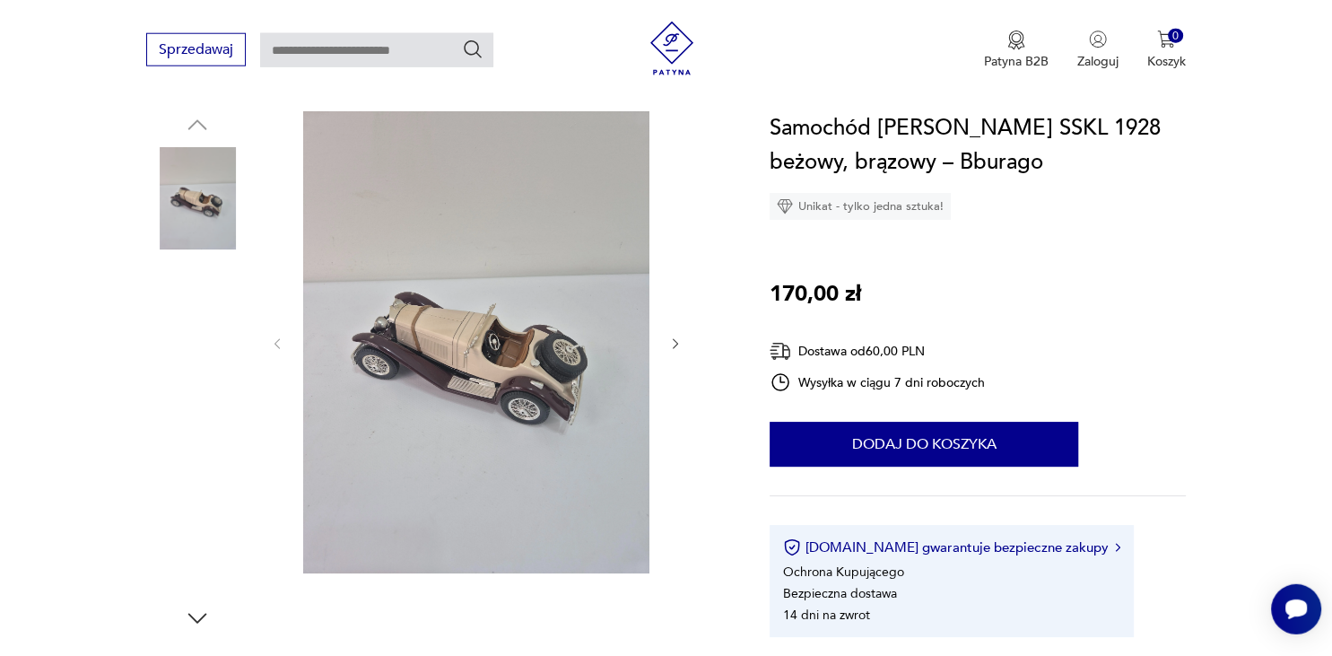
scroll to position [189, 0]
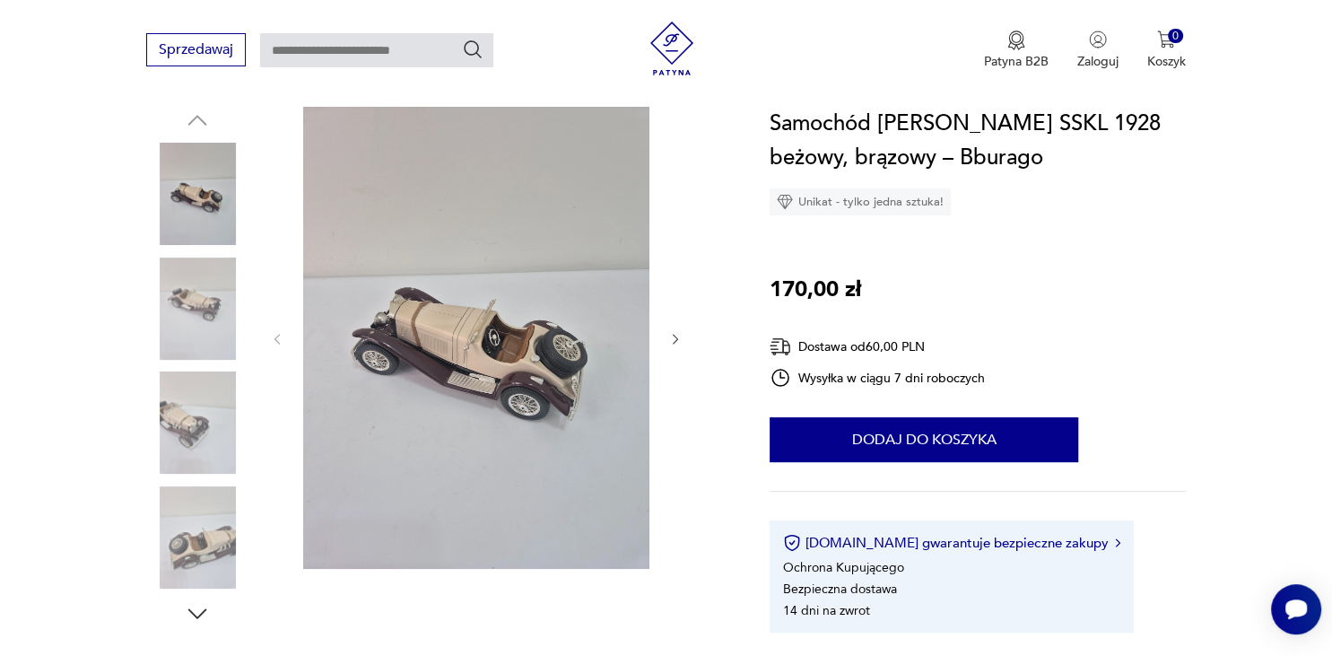
click at [666, 335] on div at bounding box center [476, 339] width 413 height 465
click at [672, 337] on icon "button" at bounding box center [675, 339] width 15 height 15
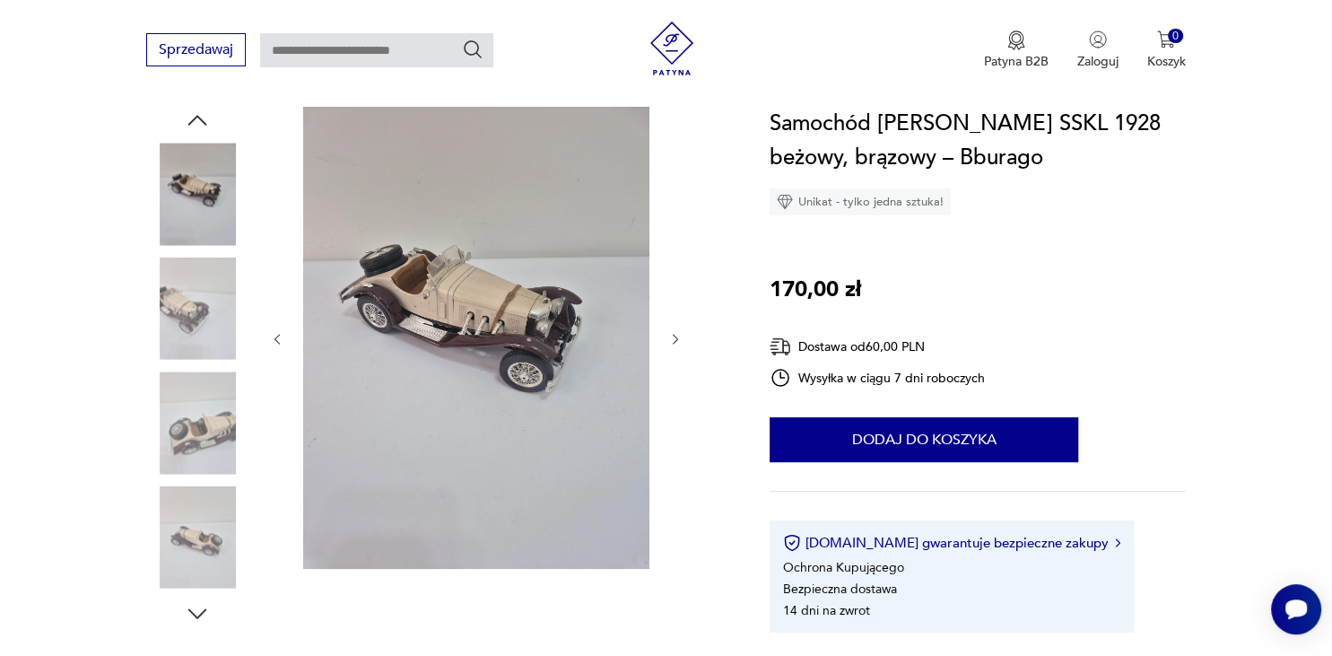
click at [672, 337] on icon "button" at bounding box center [675, 339] width 15 height 15
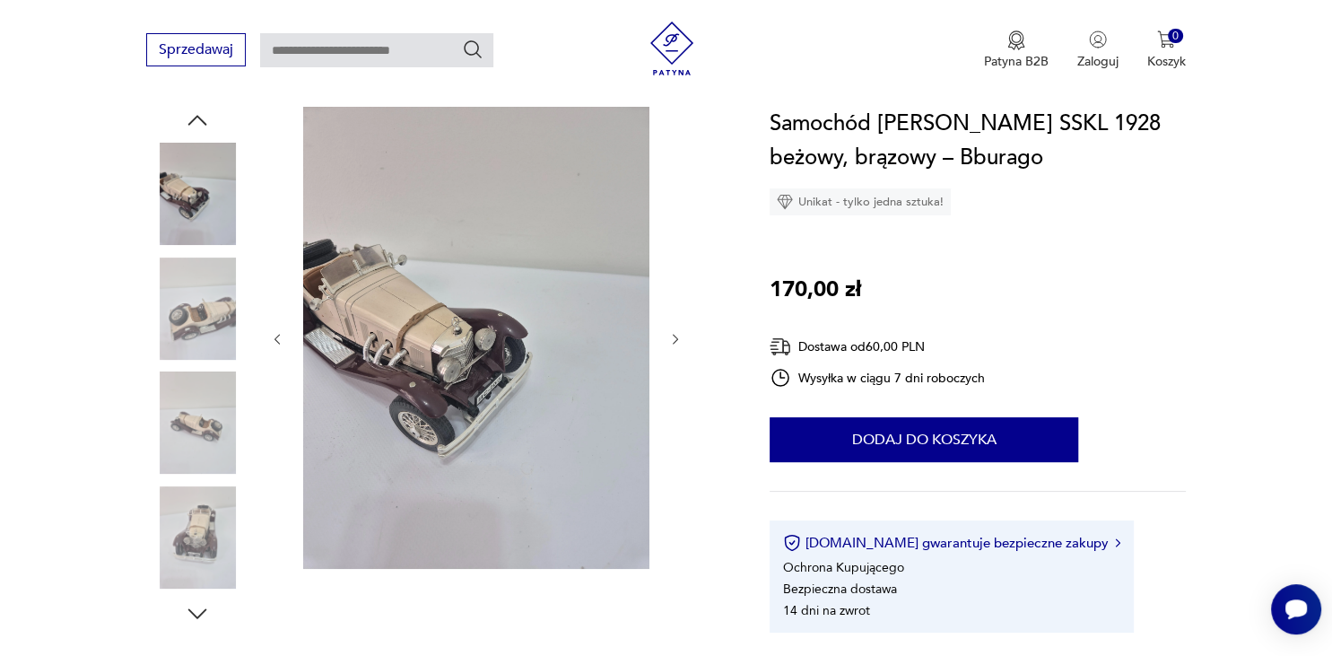
click at [672, 337] on icon "button" at bounding box center [675, 339] width 15 height 15
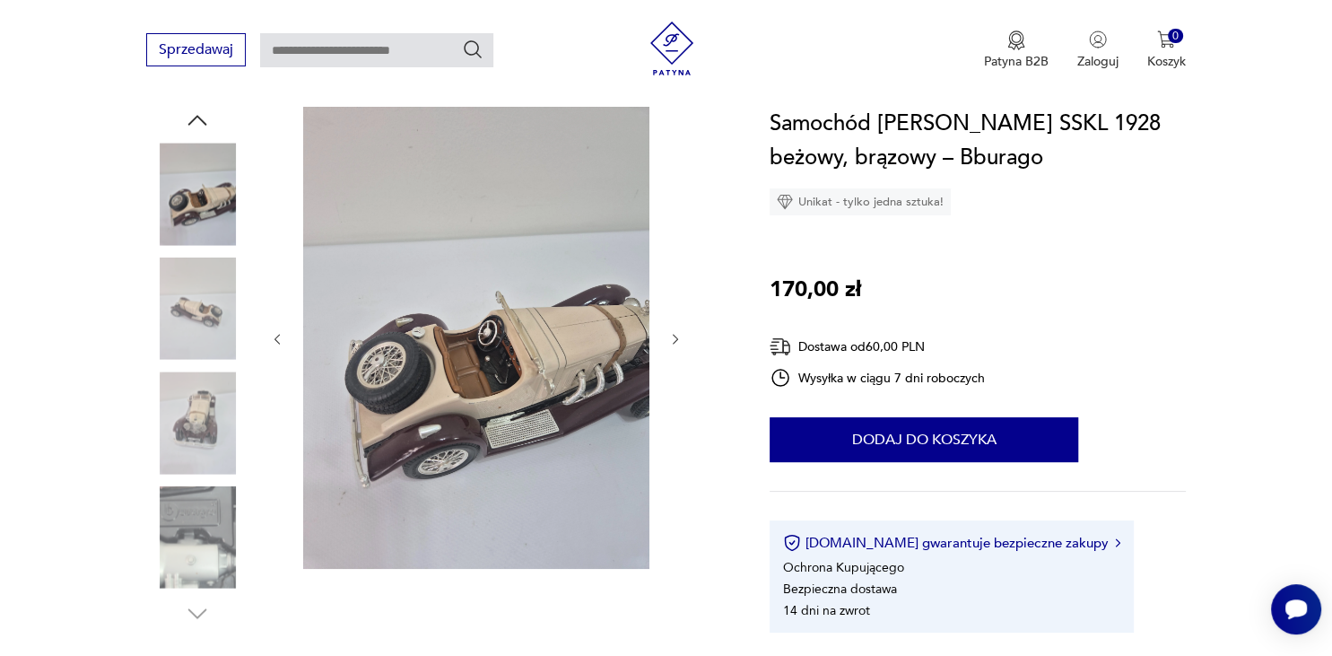
click at [672, 337] on icon "button" at bounding box center [675, 339] width 15 height 15
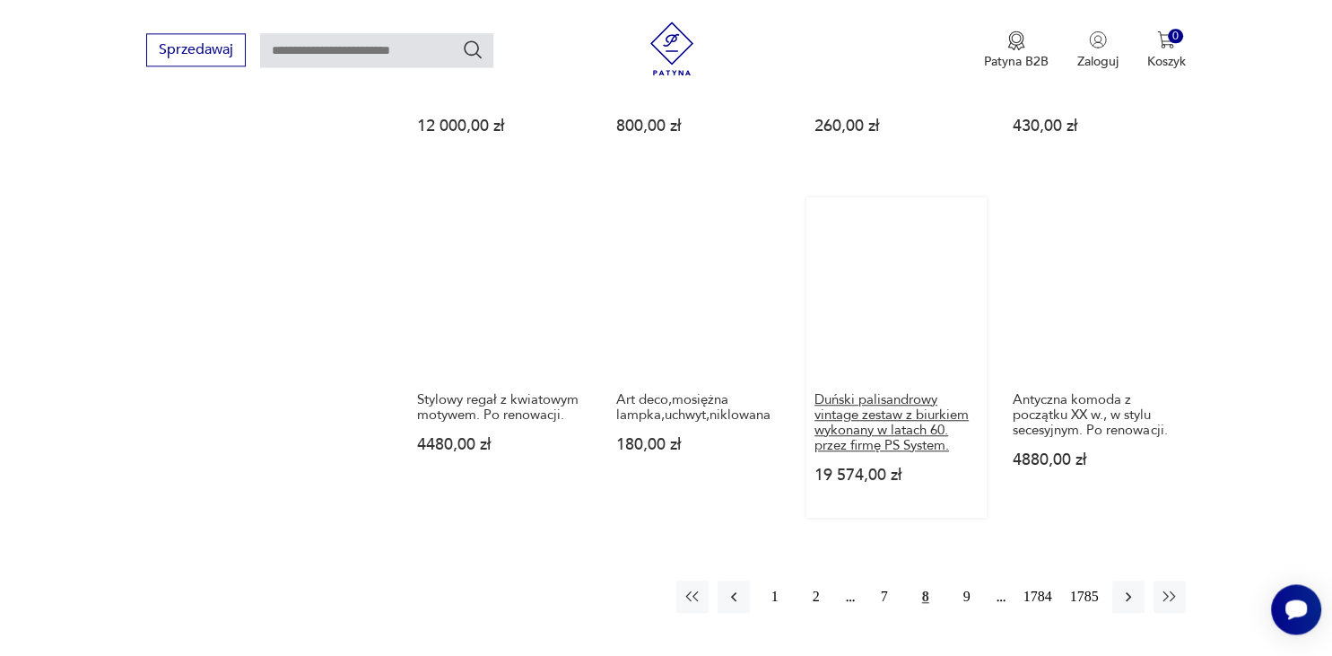
scroll to position [1437, 0]
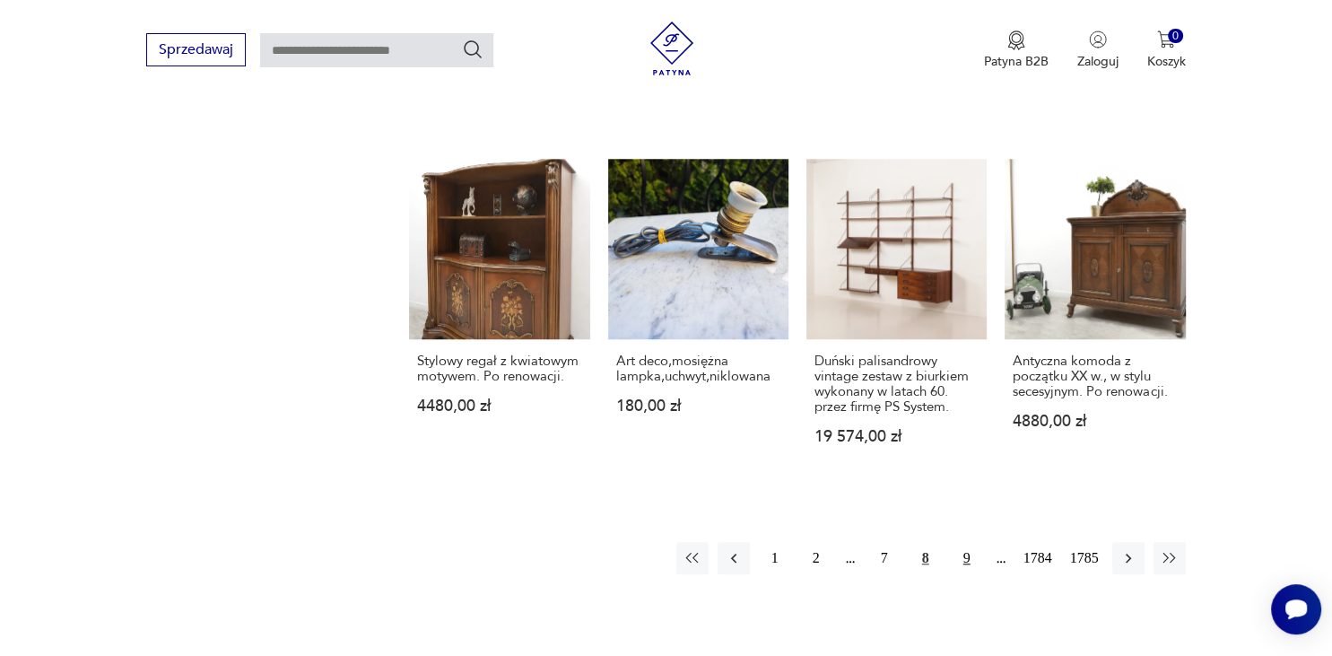
click at [963, 542] on button "9" at bounding box center [967, 558] width 32 height 32
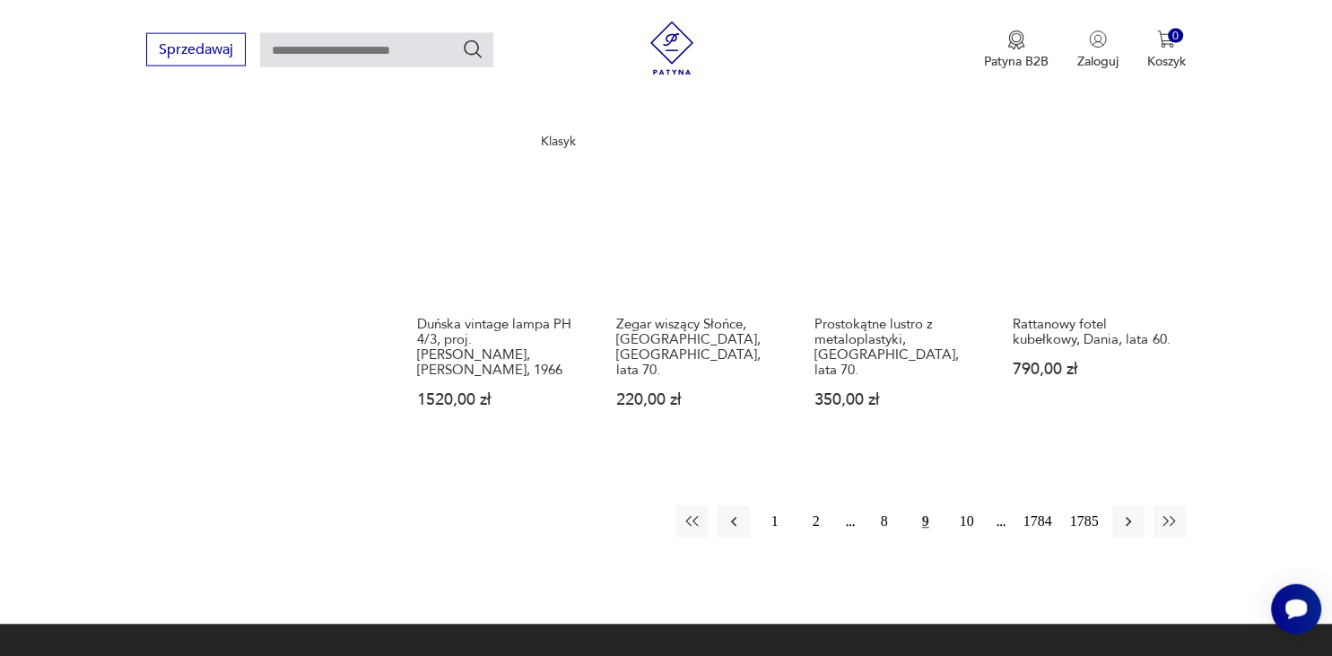
scroll to position [1557, 0]
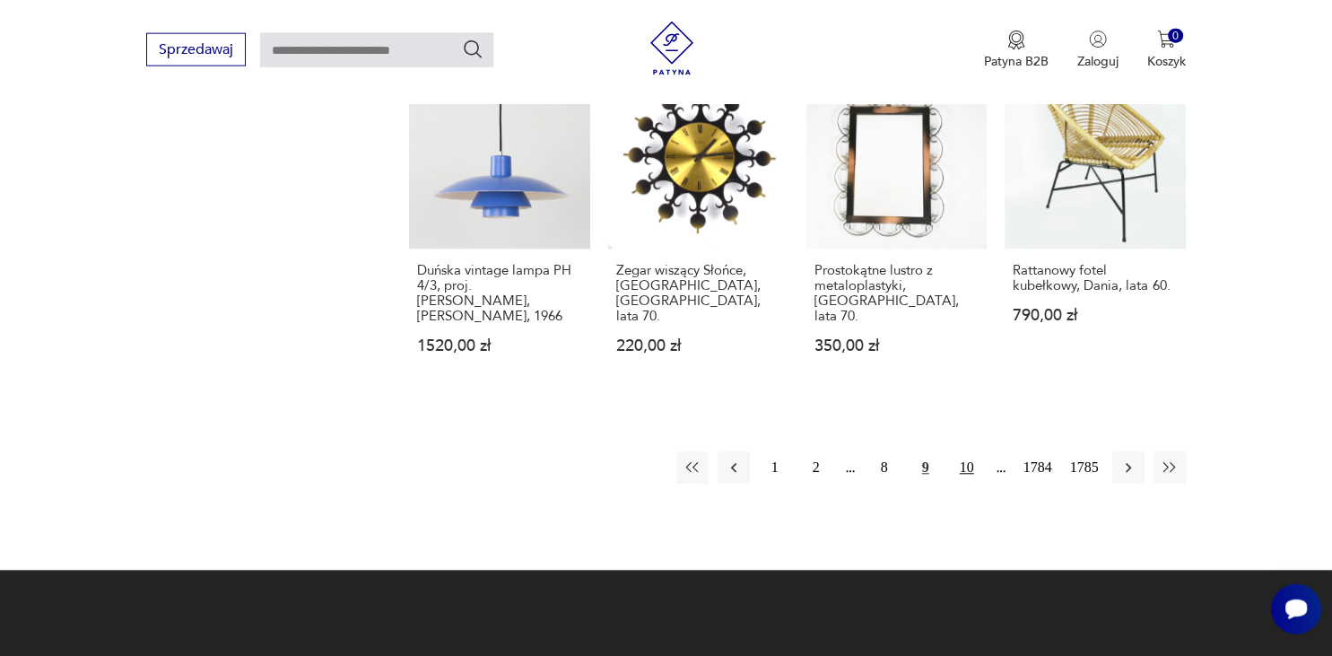
click at [965, 452] on button "10" at bounding box center [967, 468] width 32 height 32
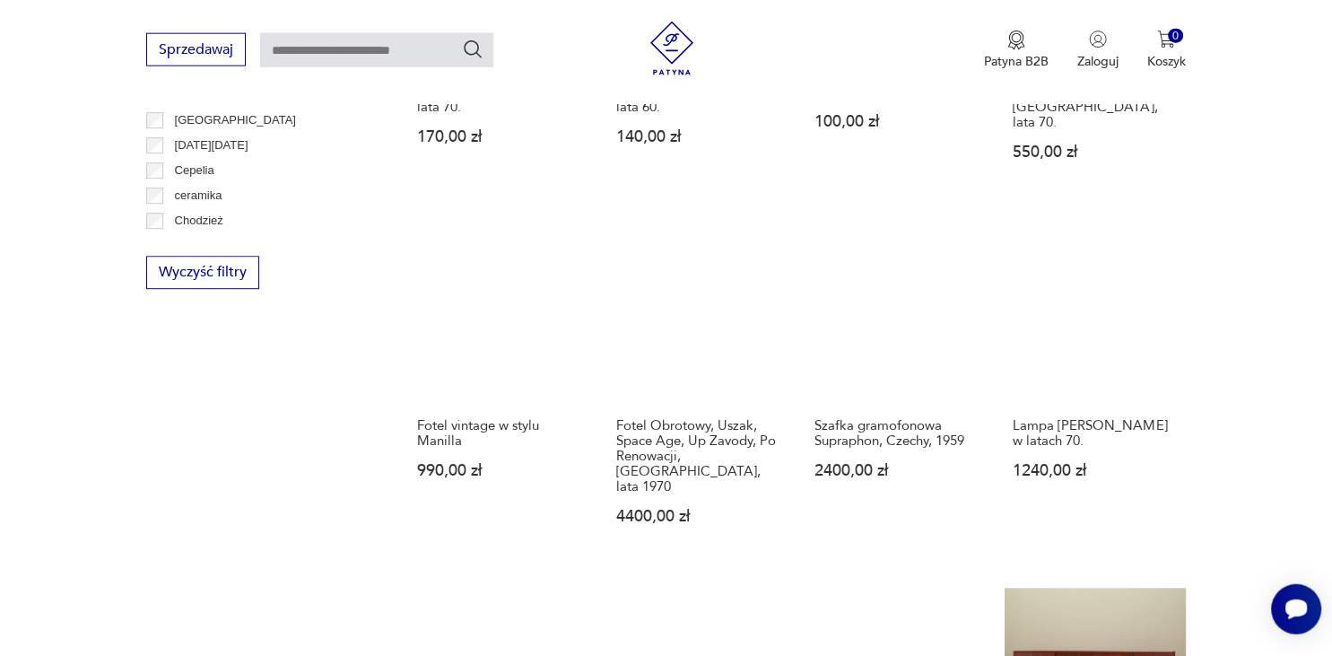
scroll to position [1557, 0]
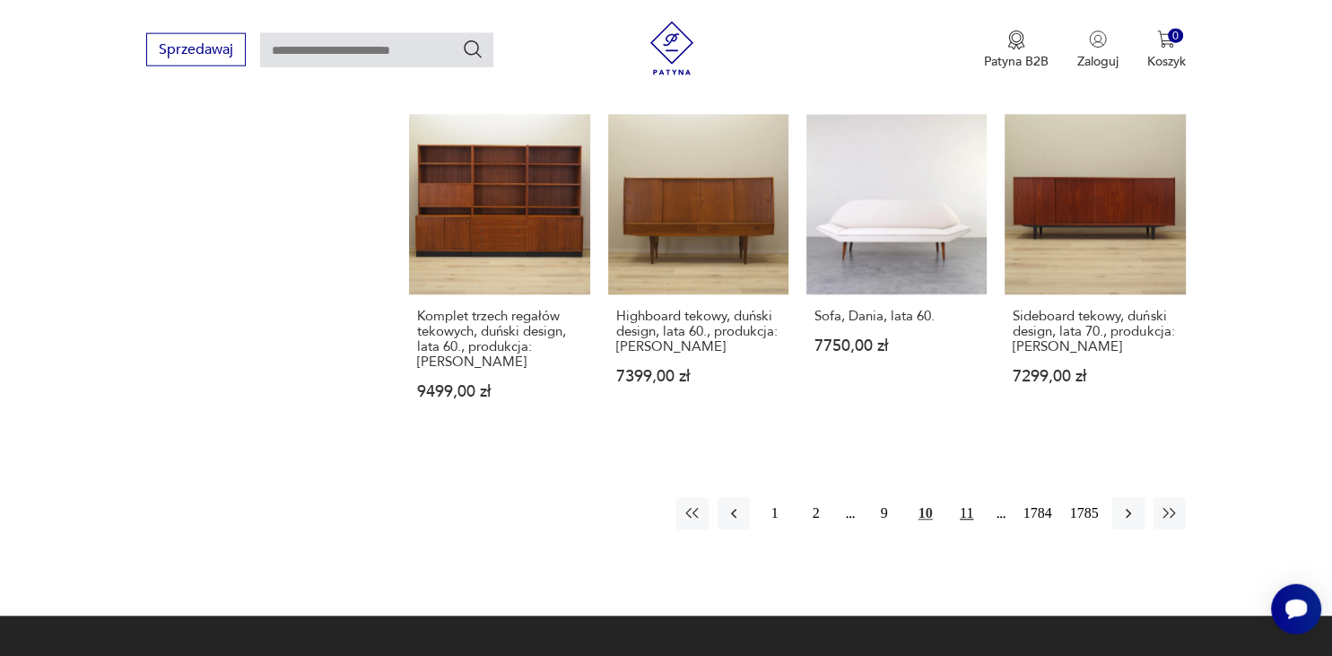
click at [964, 498] on button "11" at bounding box center [967, 514] width 32 height 32
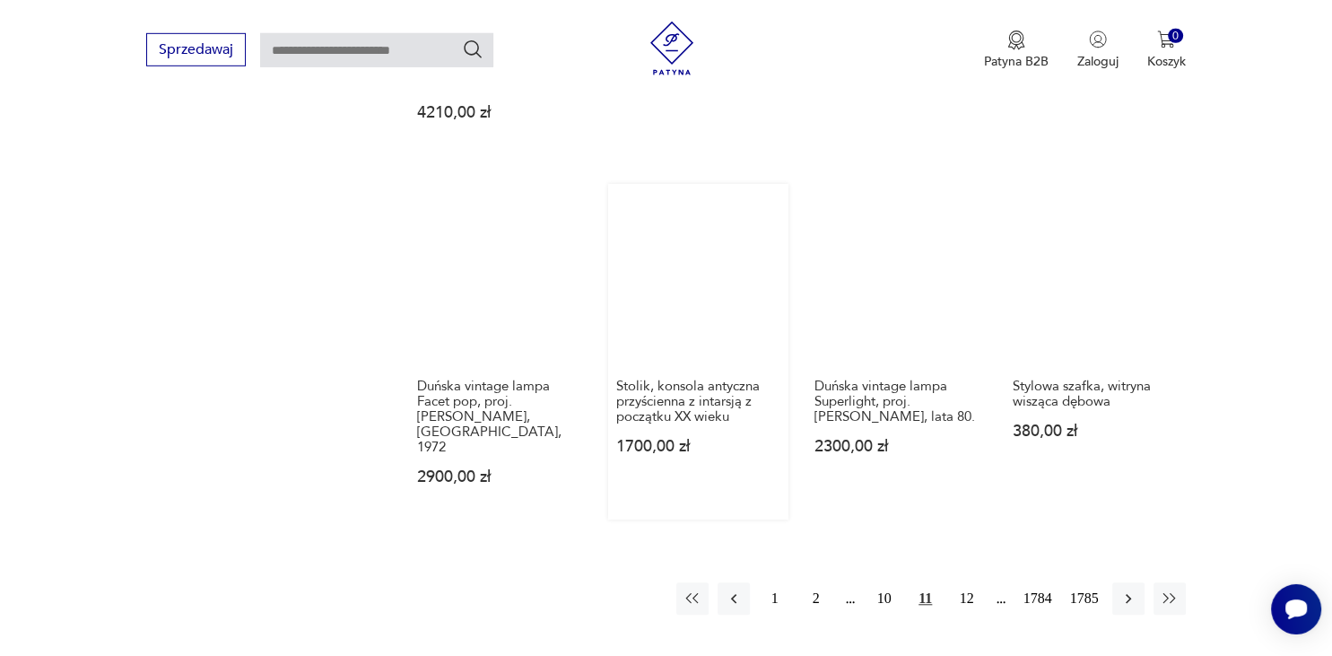
scroll to position [1462, 0]
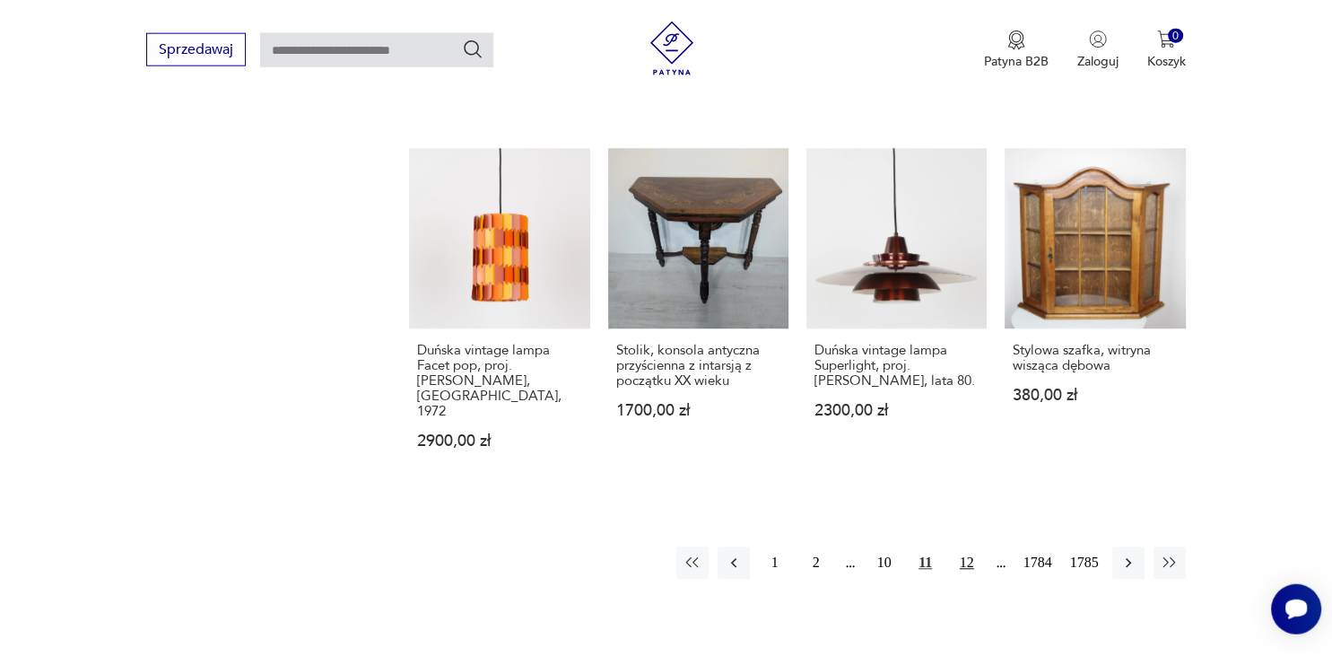
click at [967, 547] on button "12" at bounding box center [967, 563] width 32 height 32
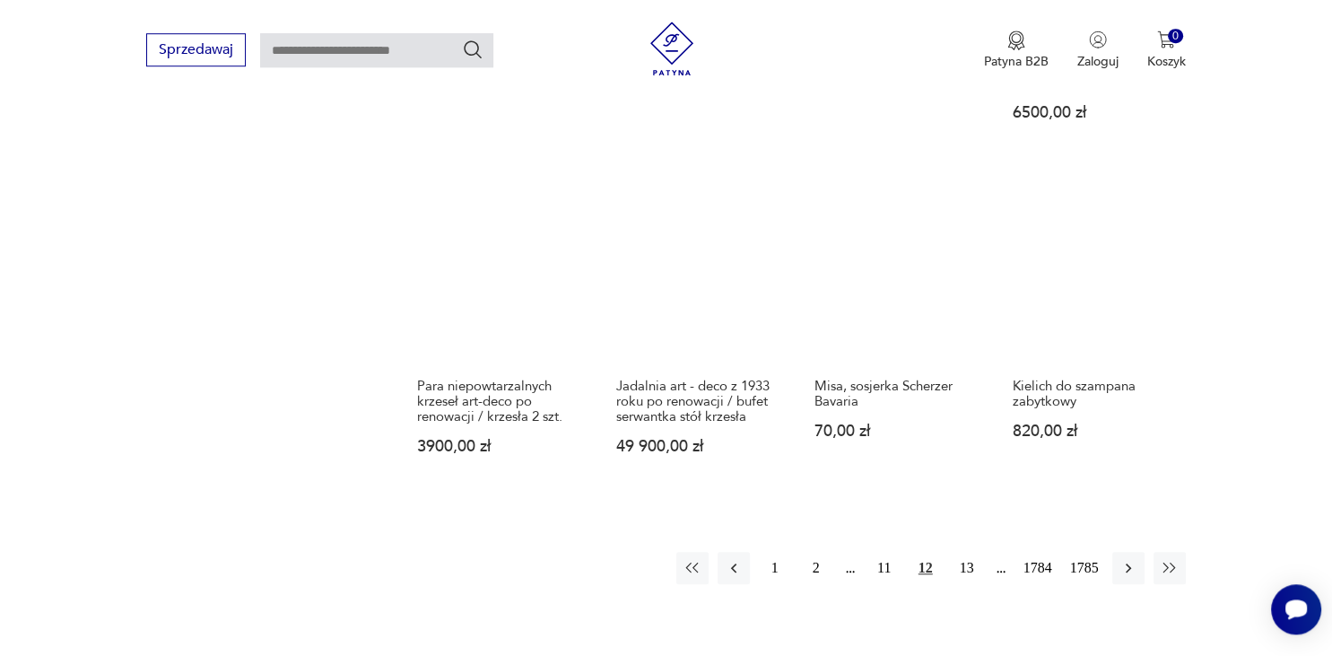
scroll to position [1463, 0]
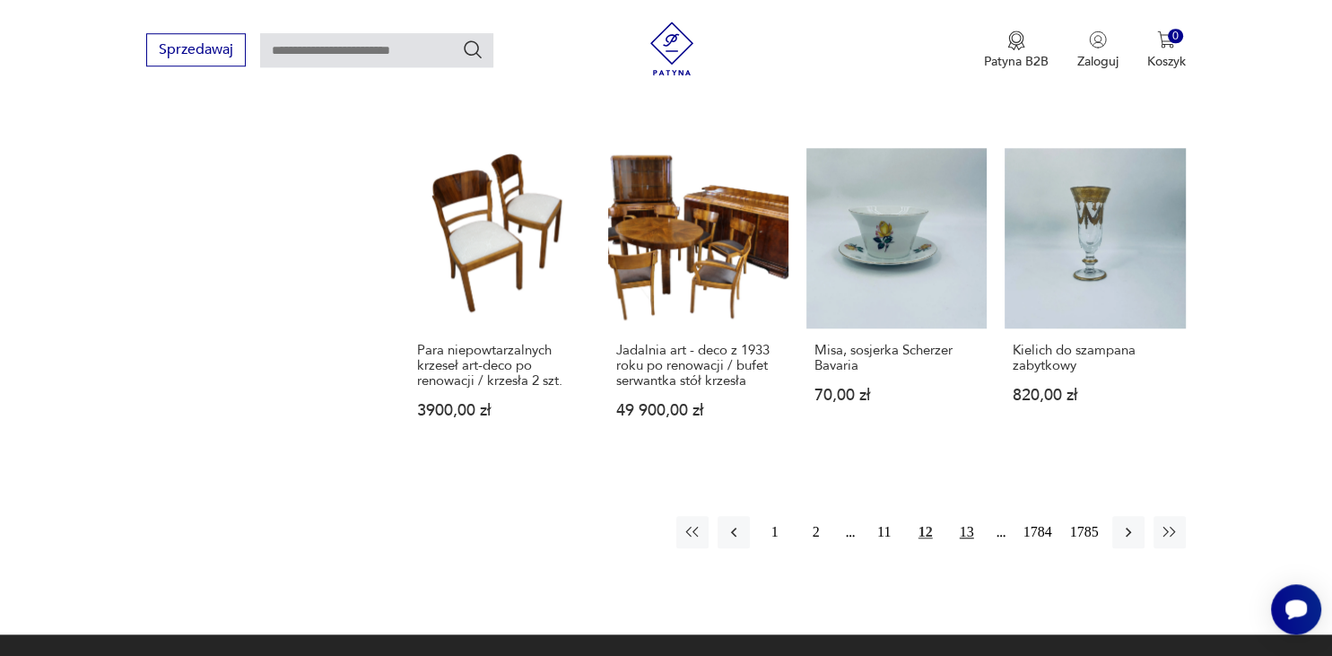
click at [967, 531] on button "13" at bounding box center [967, 532] width 32 height 32
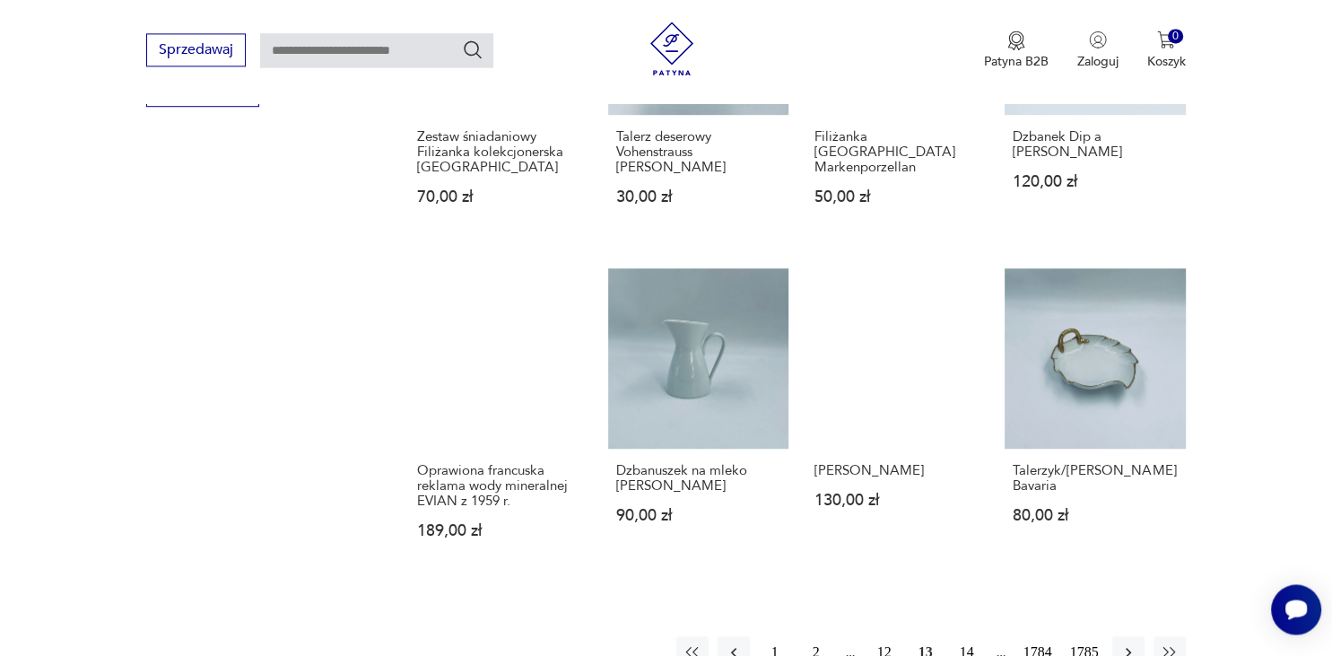
scroll to position [1367, 0]
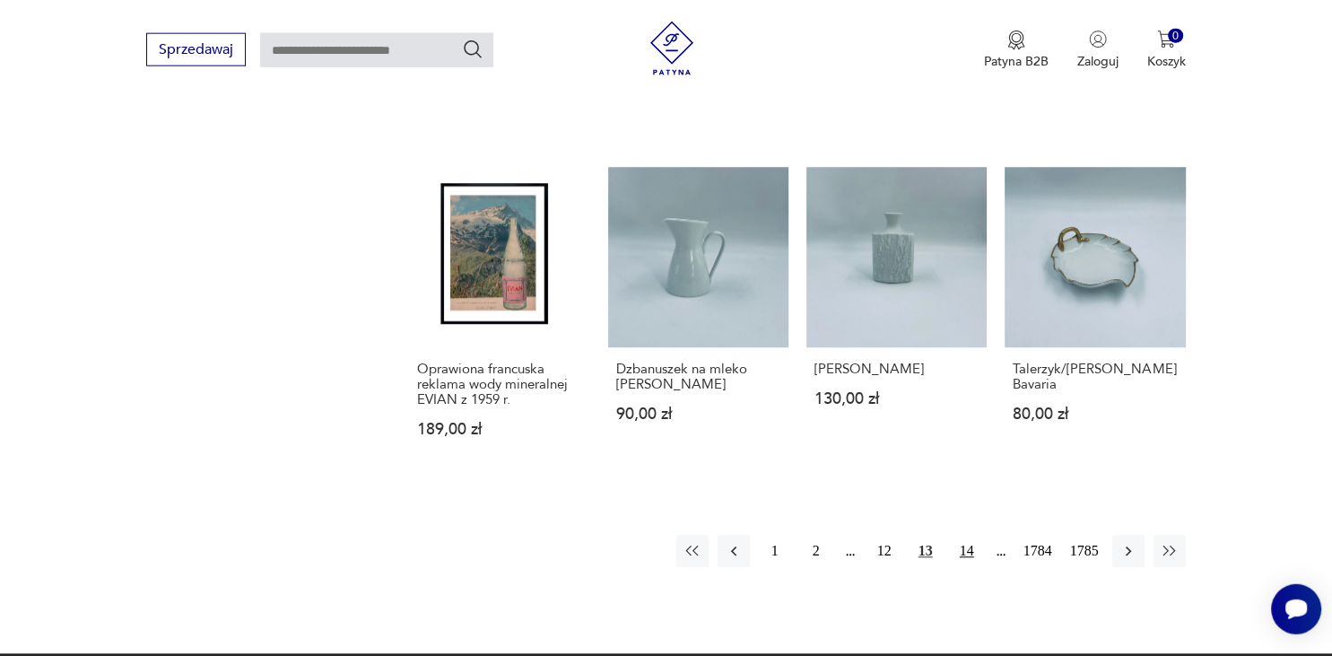
click at [967, 549] on button "14" at bounding box center [967, 551] width 32 height 32
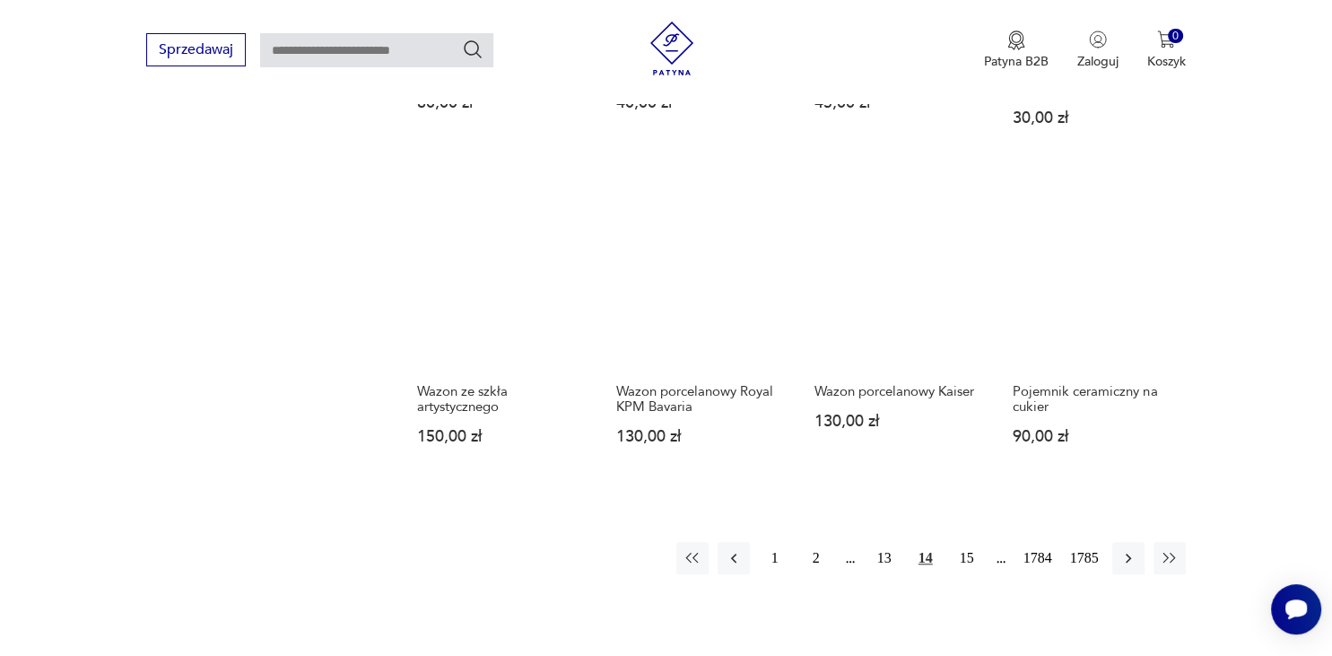
scroll to position [1367, 0]
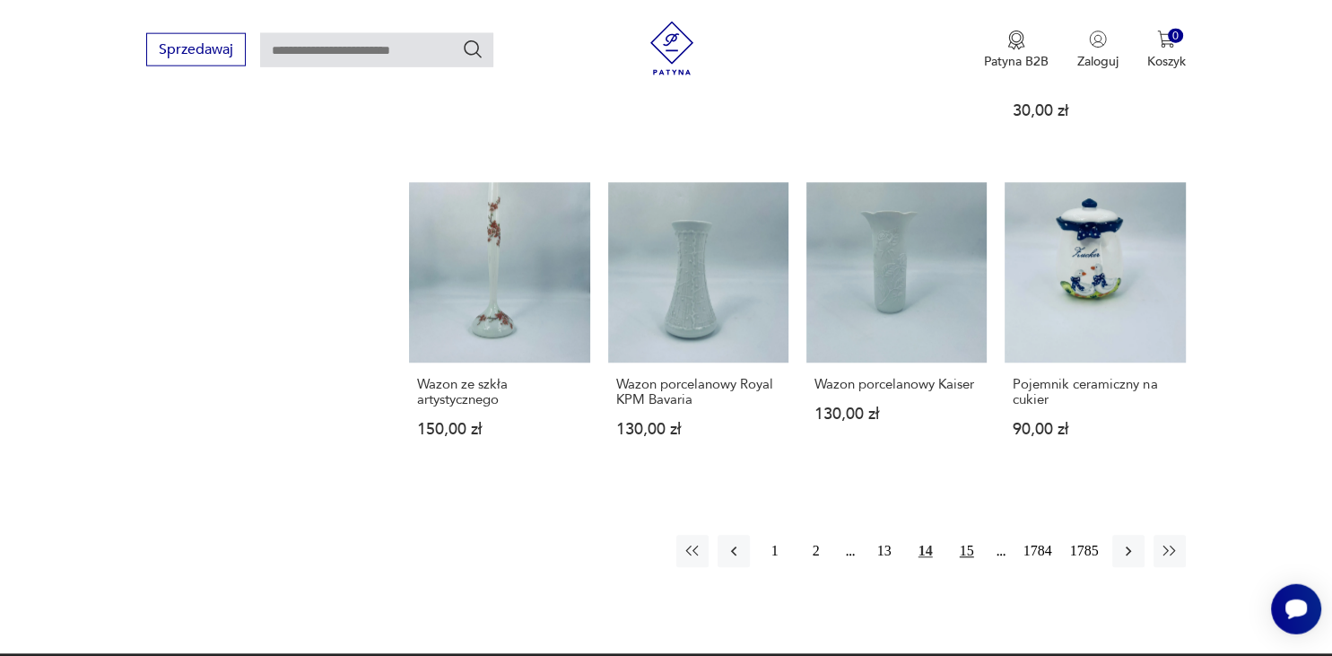
click at [967, 535] on button "15" at bounding box center [967, 551] width 32 height 32
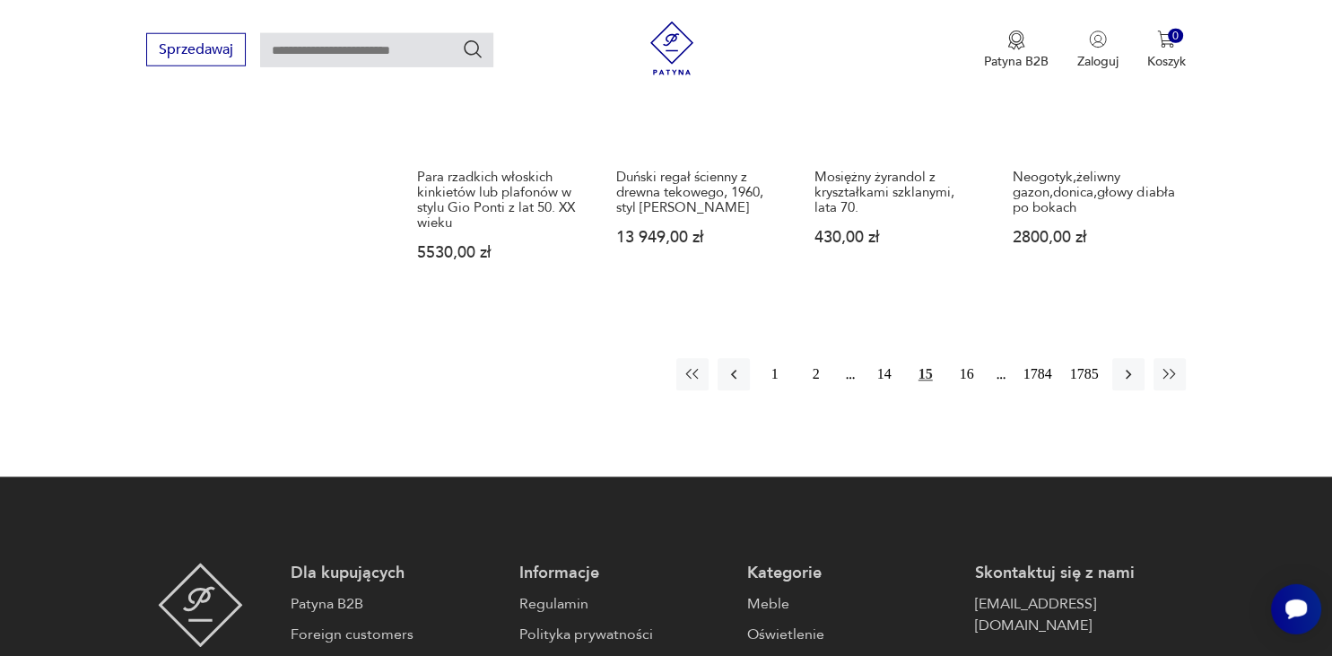
scroll to position [1651, 0]
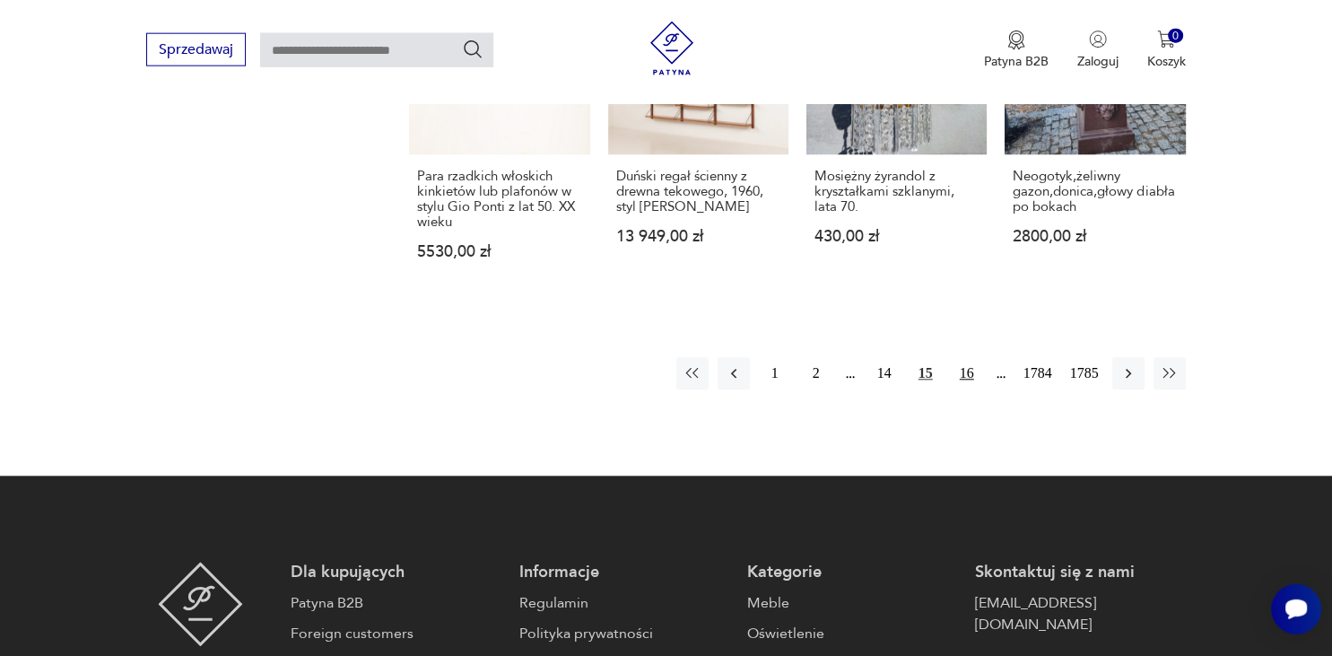
click at [970, 371] on button "16" at bounding box center [967, 374] width 32 height 32
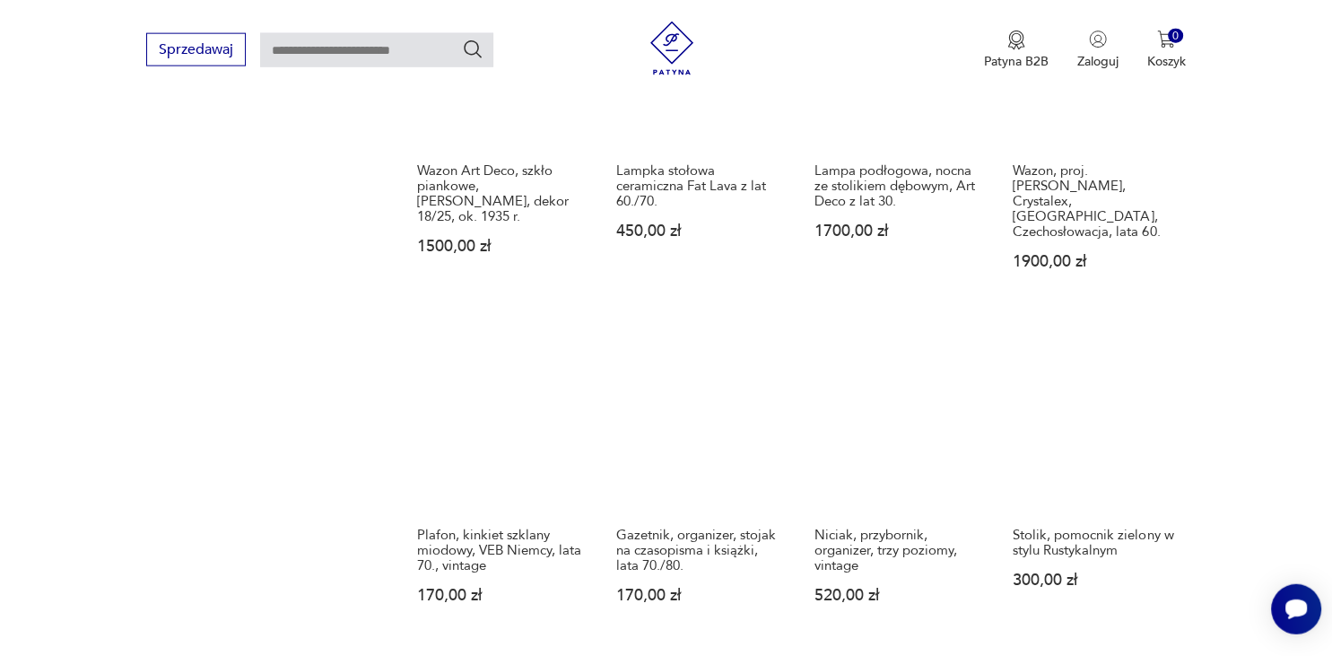
scroll to position [1462, 0]
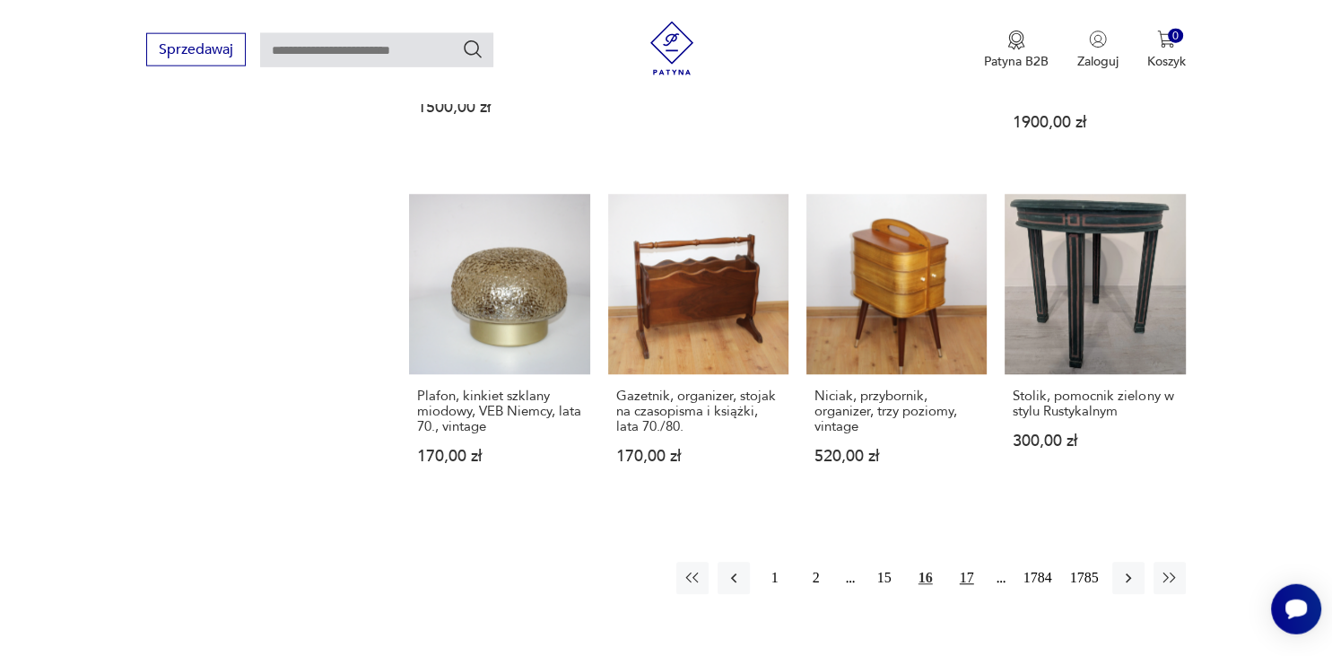
click at [970, 562] on button "17" at bounding box center [967, 578] width 32 height 32
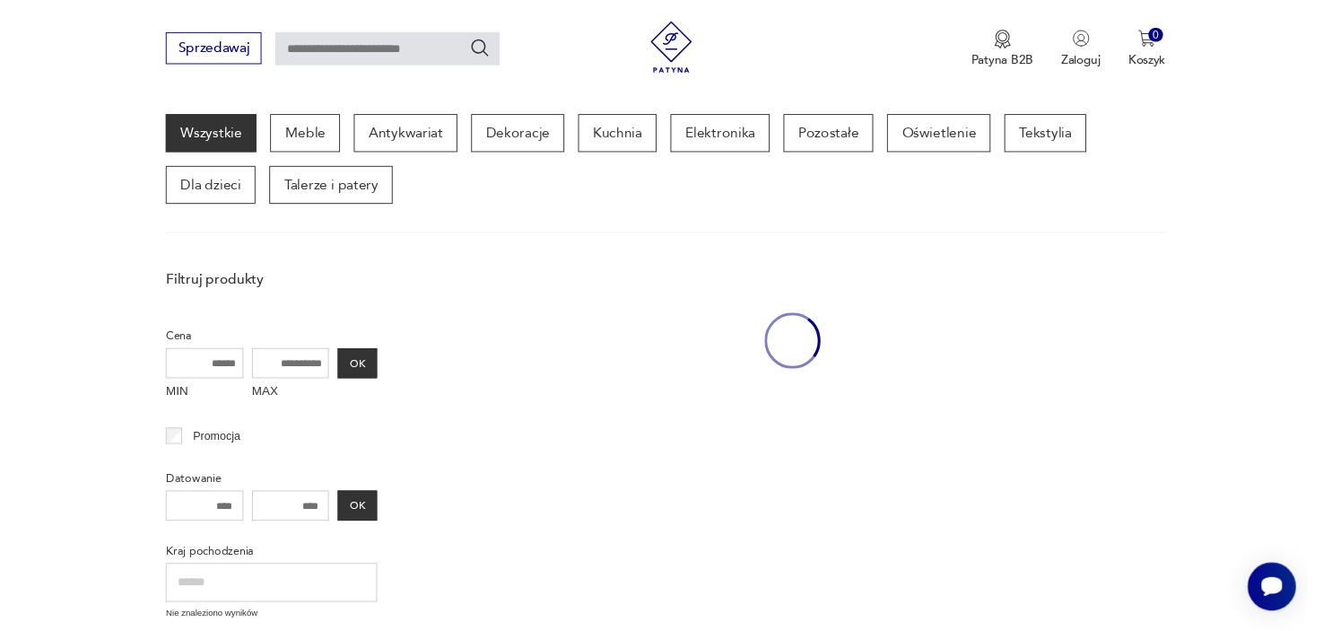
scroll to position [231, 0]
